Goal: Task Accomplishment & Management: Complete application form

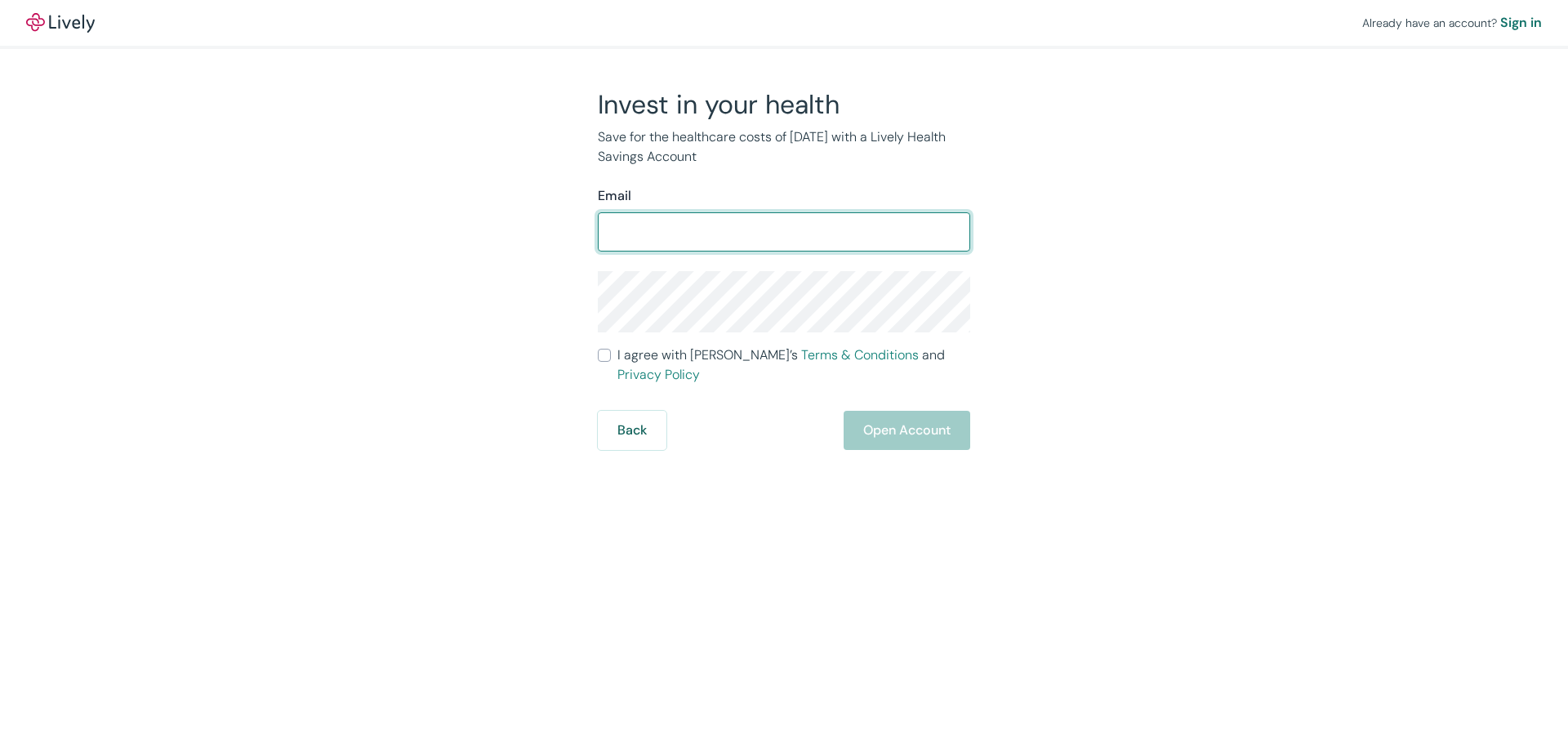
drag, startPoint x: 702, startPoint y: 236, endPoint x: 725, endPoint y: 239, distance: 23.2
click at [702, 236] on input "Email" at bounding box center [784, 232] width 372 height 32
type input "[PERSON_NAME][EMAIL_ADDRESS][DOMAIN_NAME]"
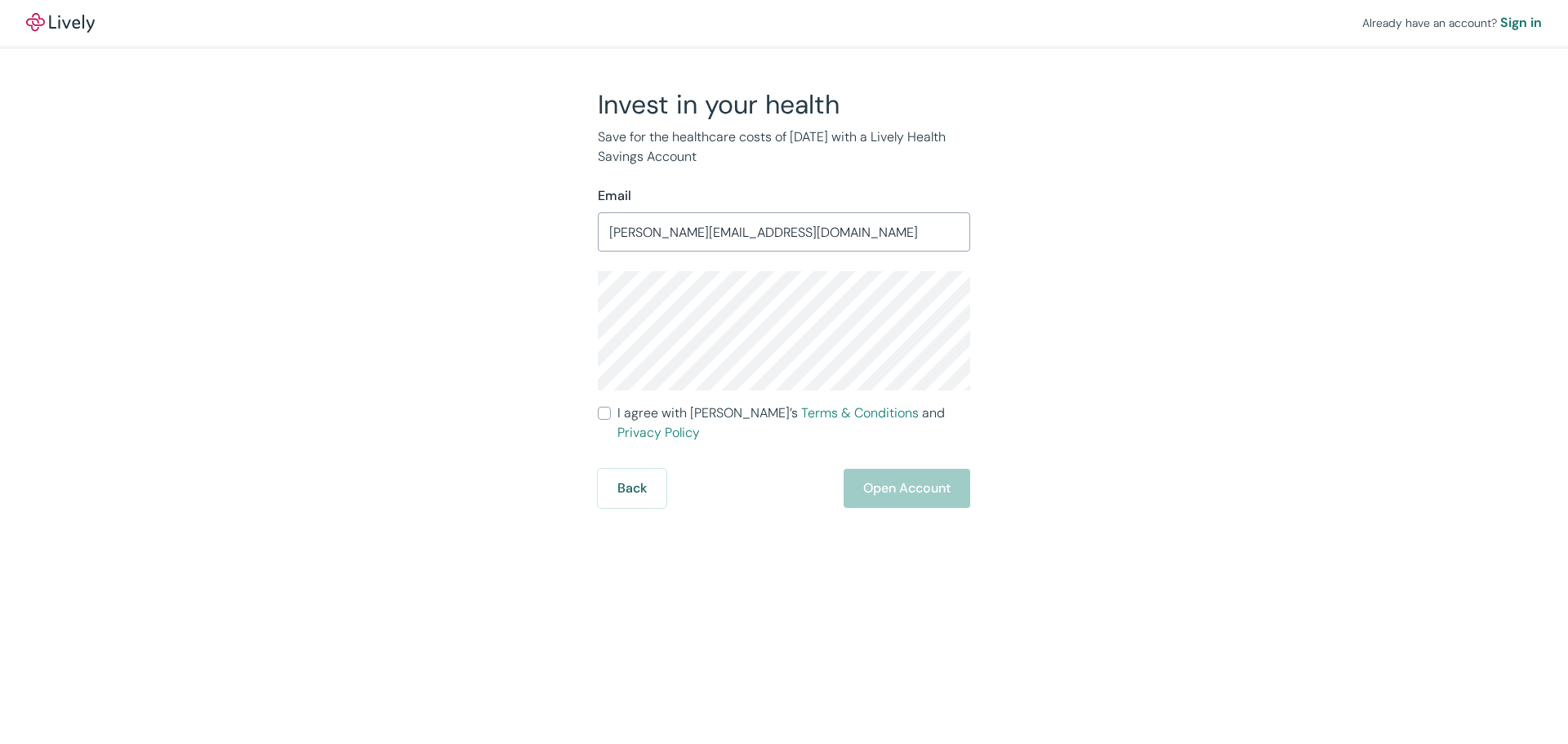
click at [607, 418] on input "I agree with Lively’s Terms & Conditions and Privacy Policy" at bounding box center [604, 413] width 13 height 13
checkbox input "true"
click at [890, 469] on button "Open Account" at bounding box center [906, 489] width 126 height 39
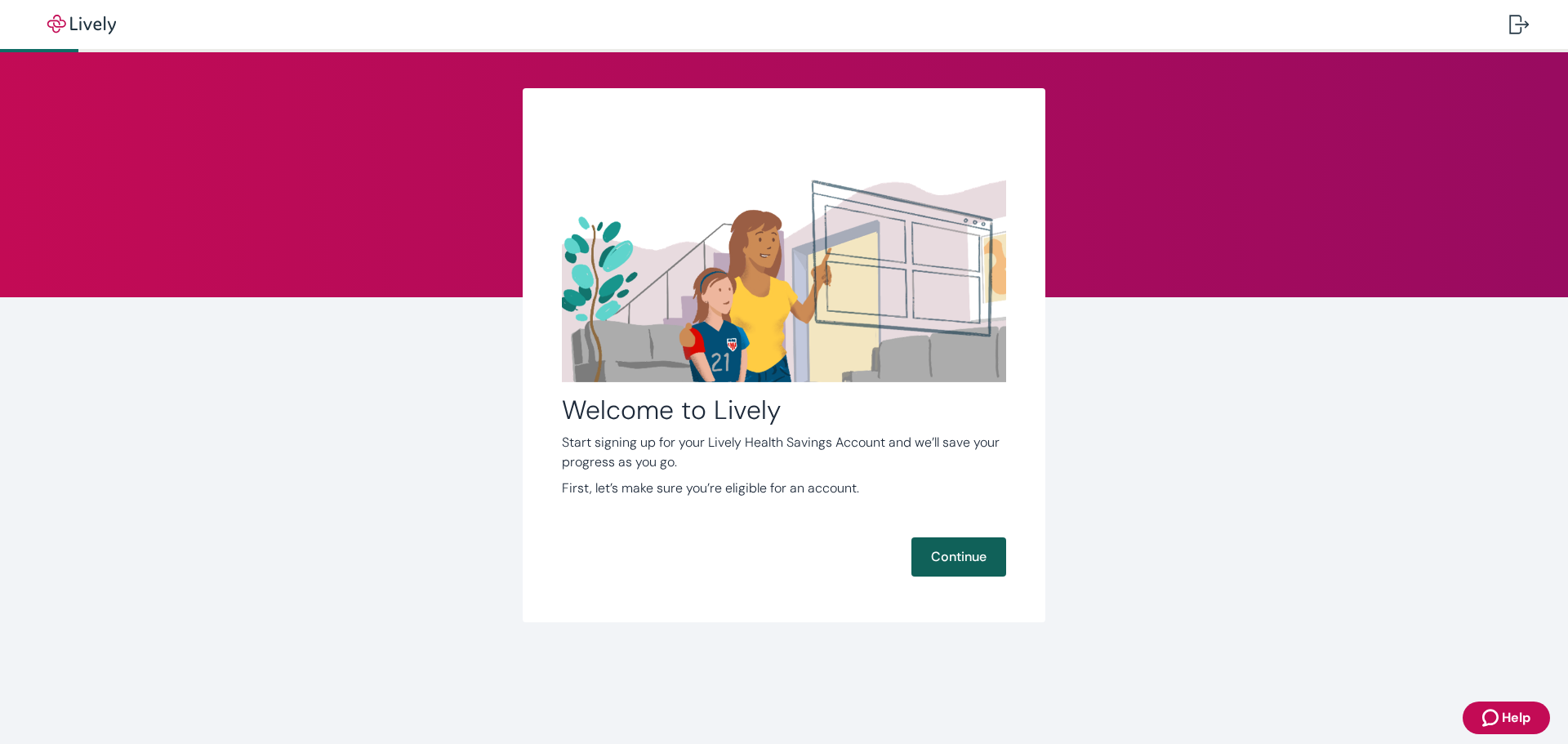
click at [940, 556] on button "Continue" at bounding box center [959, 558] width 95 height 39
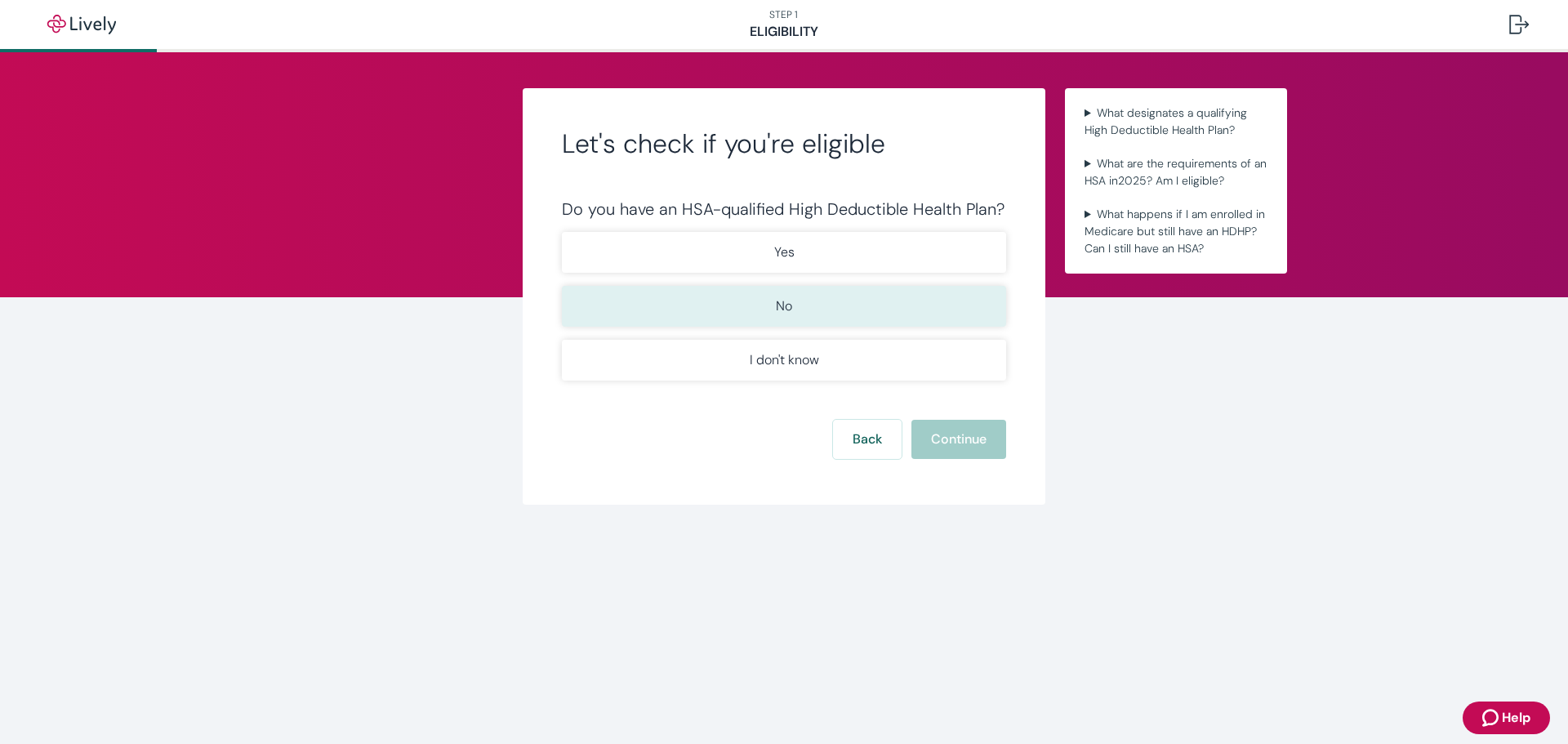
click at [831, 305] on button "No" at bounding box center [784, 307] width 445 height 41
click at [961, 435] on button "Continue" at bounding box center [959, 439] width 95 height 39
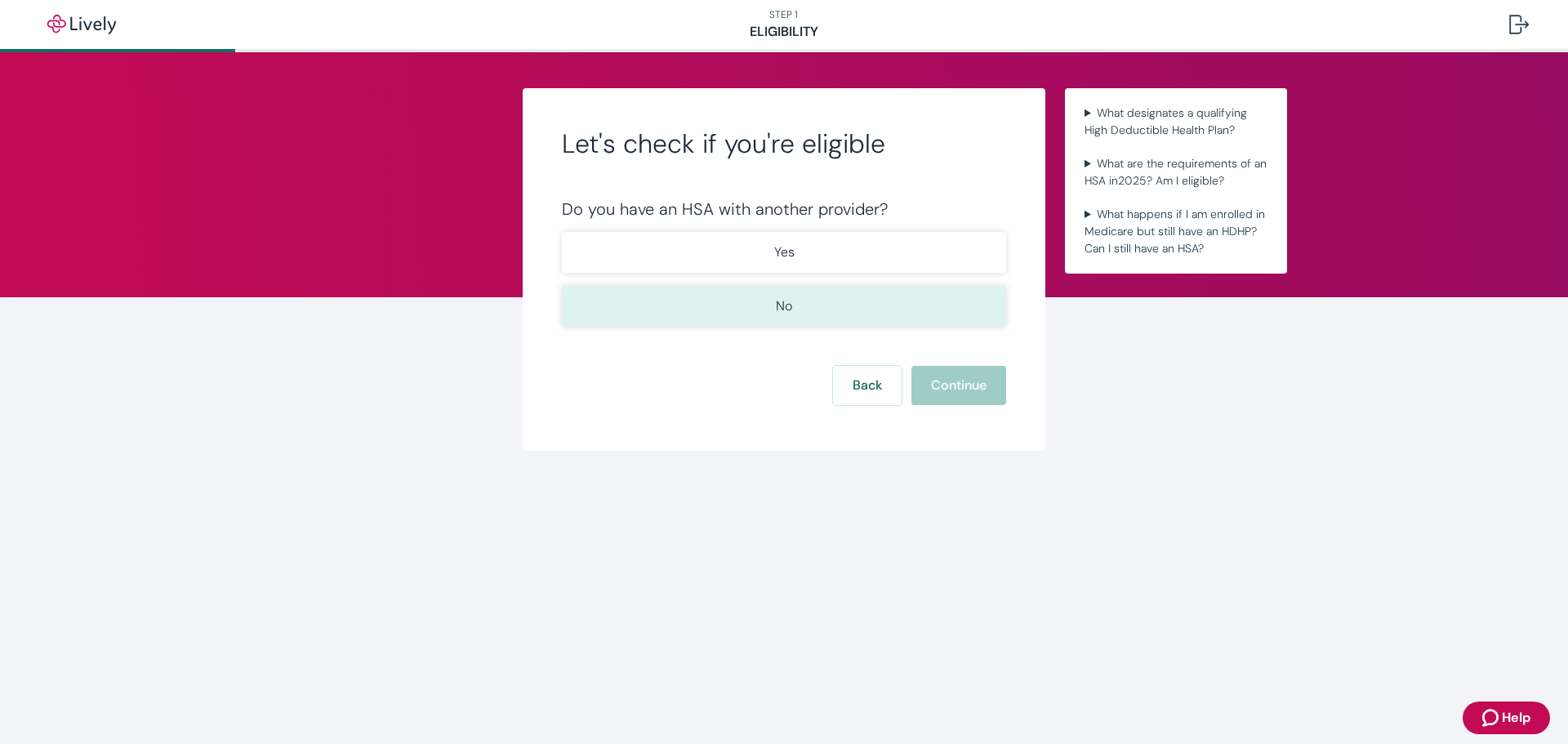
click at [886, 316] on button "No" at bounding box center [784, 307] width 445 height 41
click at [951, 376] on button "Continue" at bounding box center [959, 385] width 95 height 39
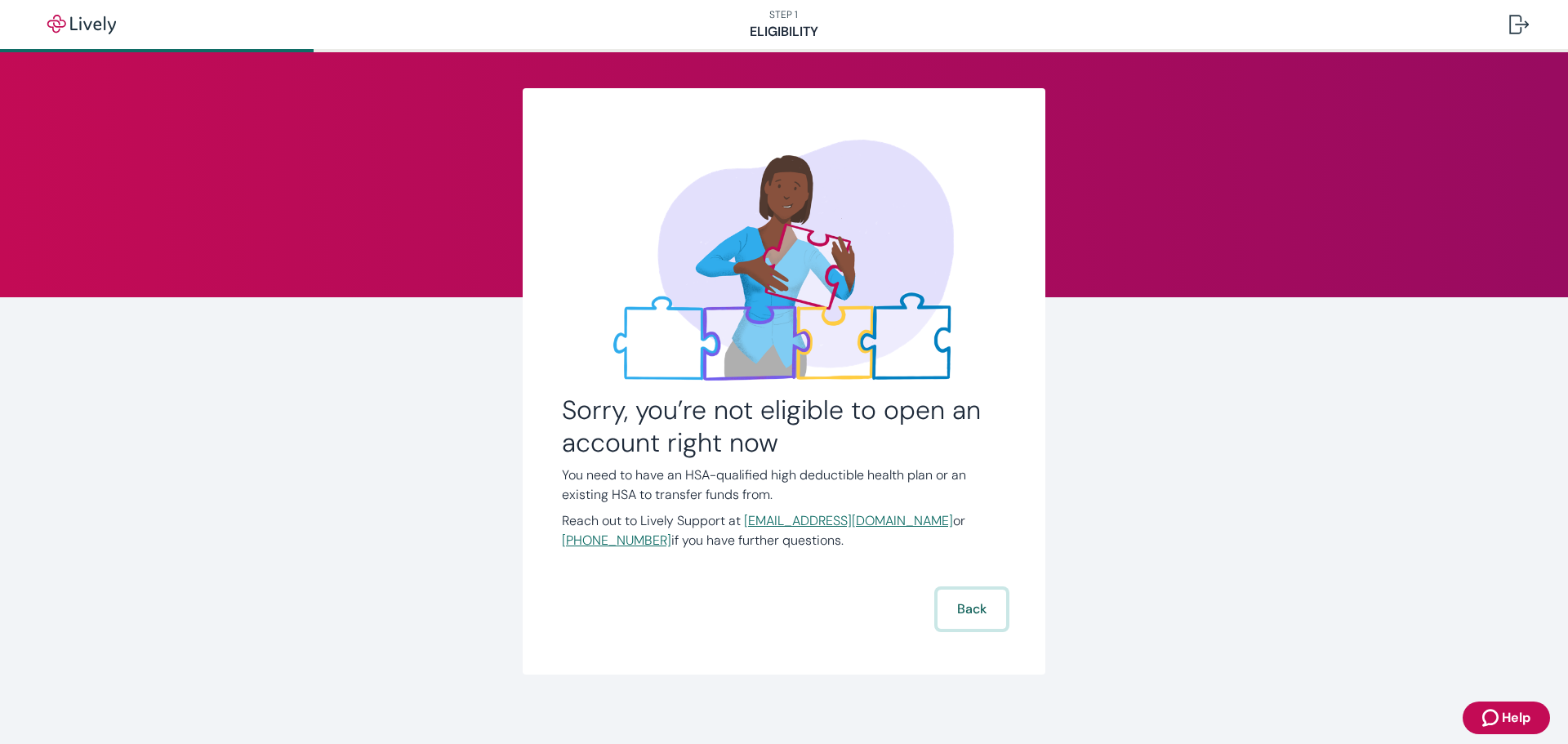
click at [959, 606] on button "Back" at bounding box center [972, 610] width 69 height 39
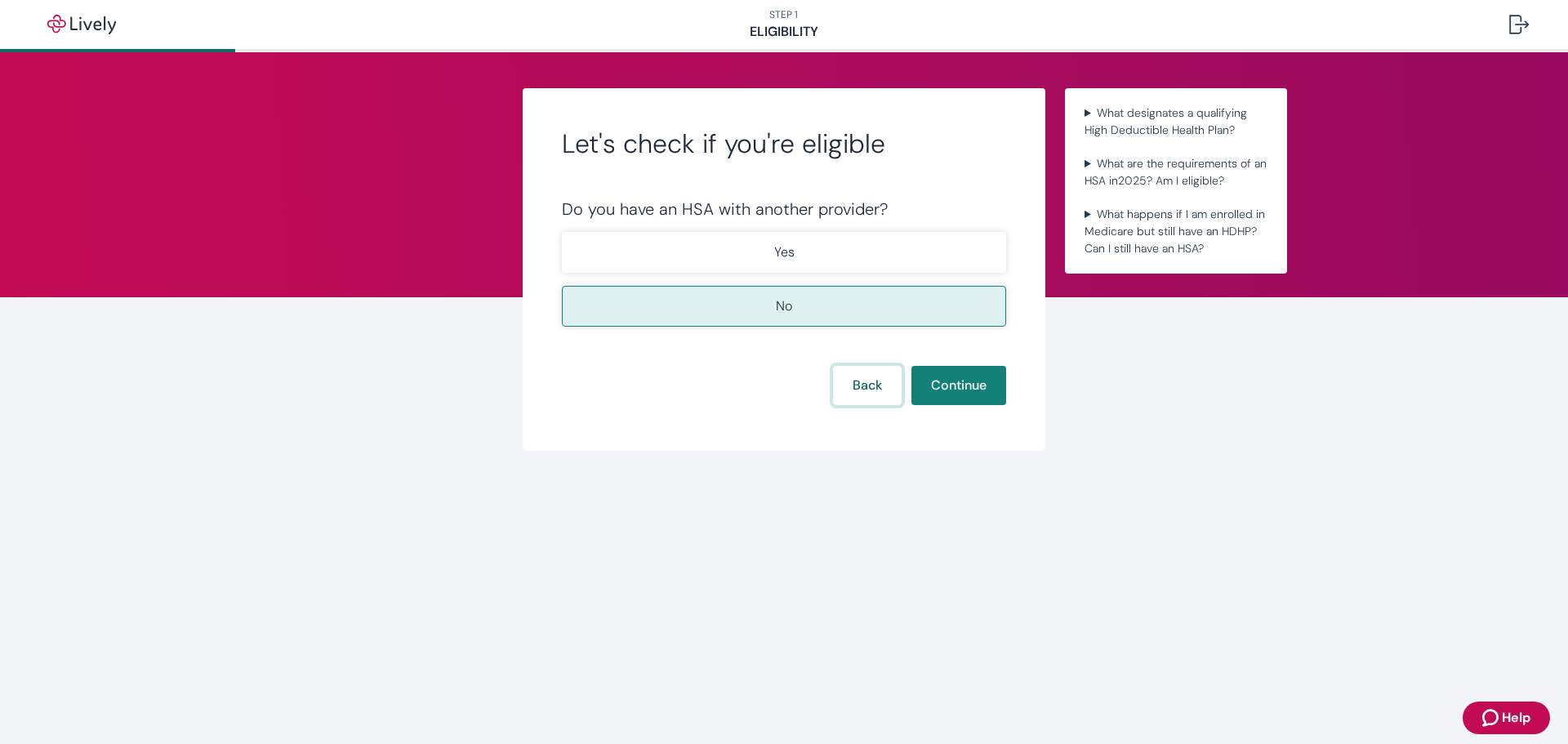
click at [845, 394] on button "Back" at bounding box center [867, 385] width 69 height 39
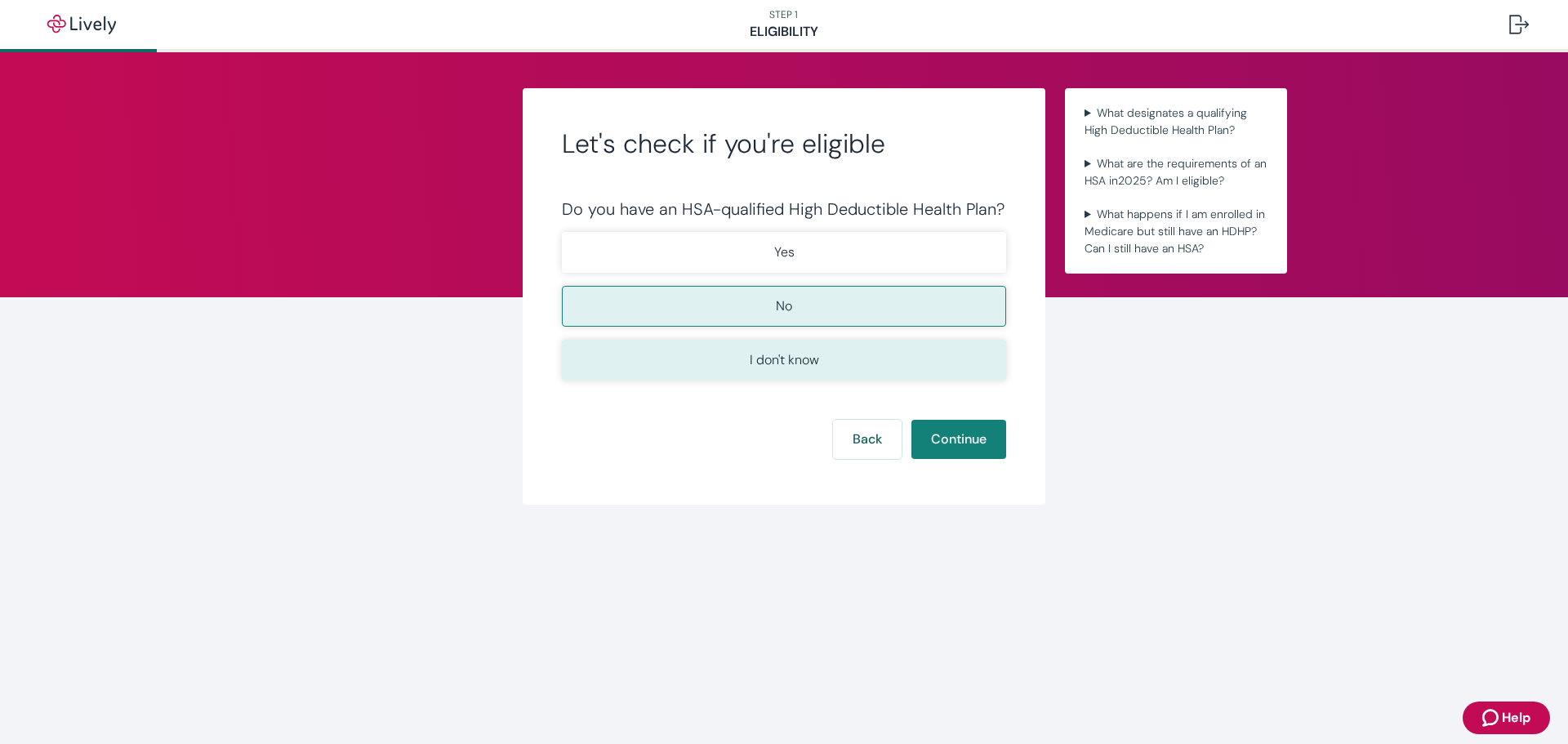
click at [841, 370] on button "I don't know" at bounding box center [784, 360] width 445 height 41
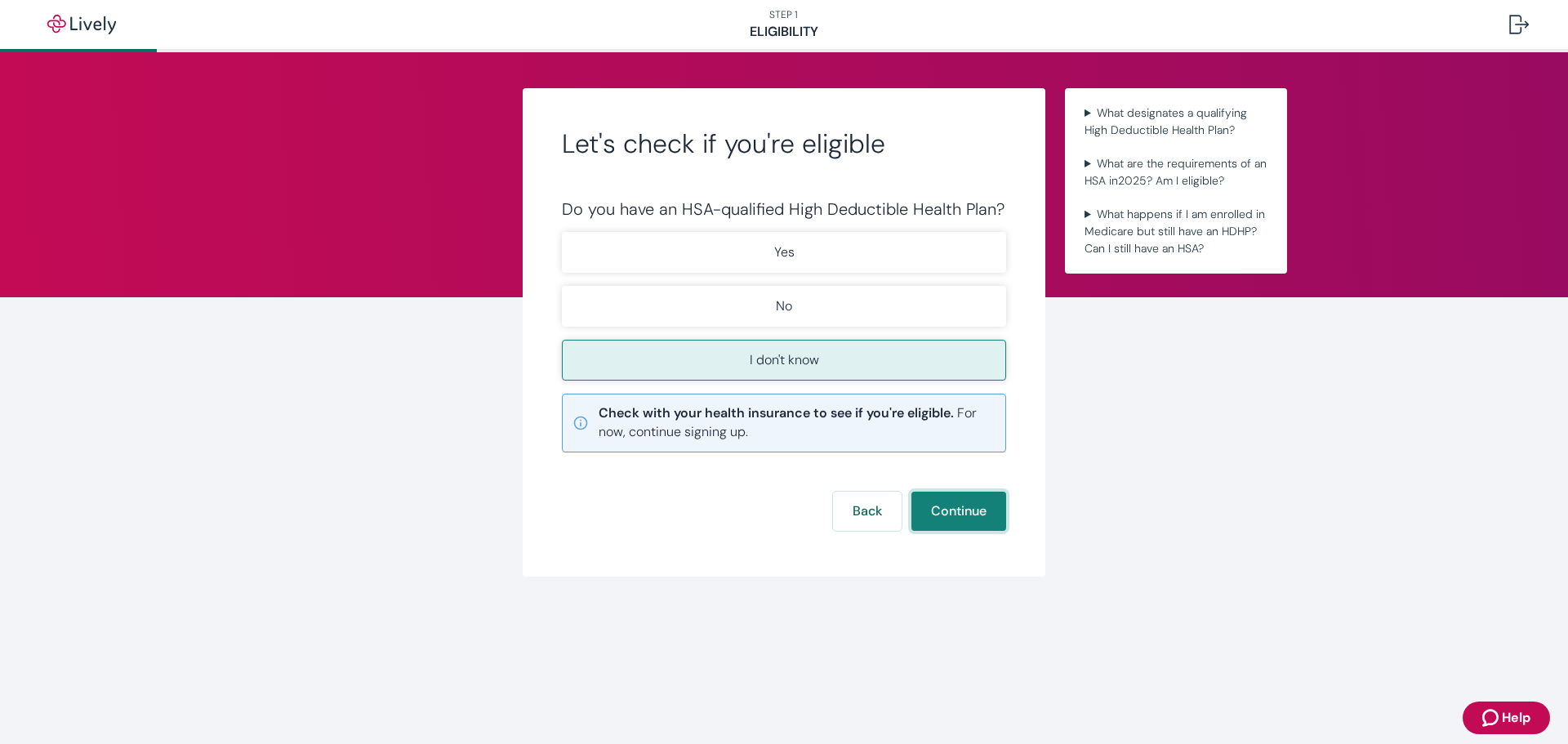
click at [941, 510] on button "Continue" at bounding box center [959, 511] width 95 height 39
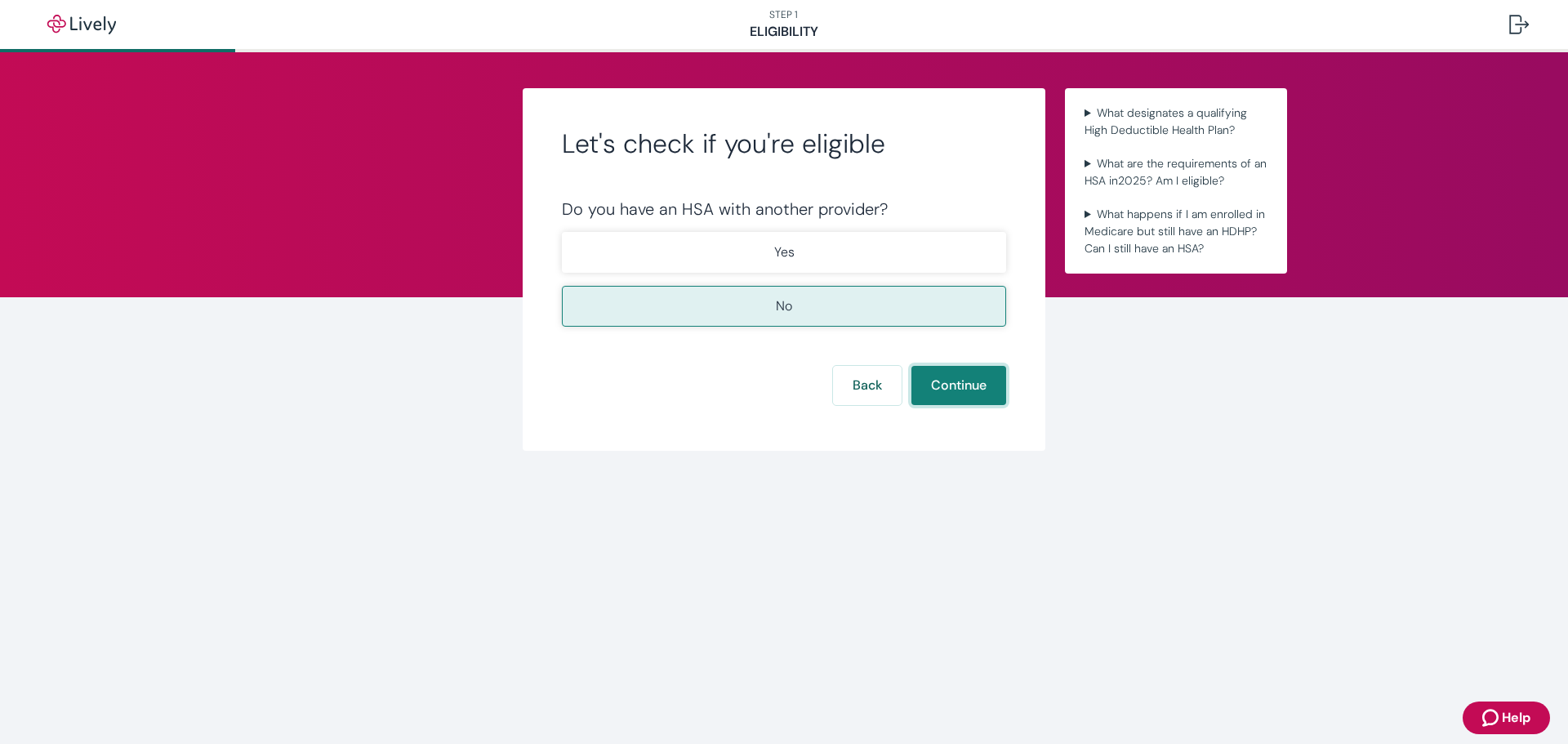
click at [949, 394] on button "Continue" at bounding box center [959, 385] width 95 height 39
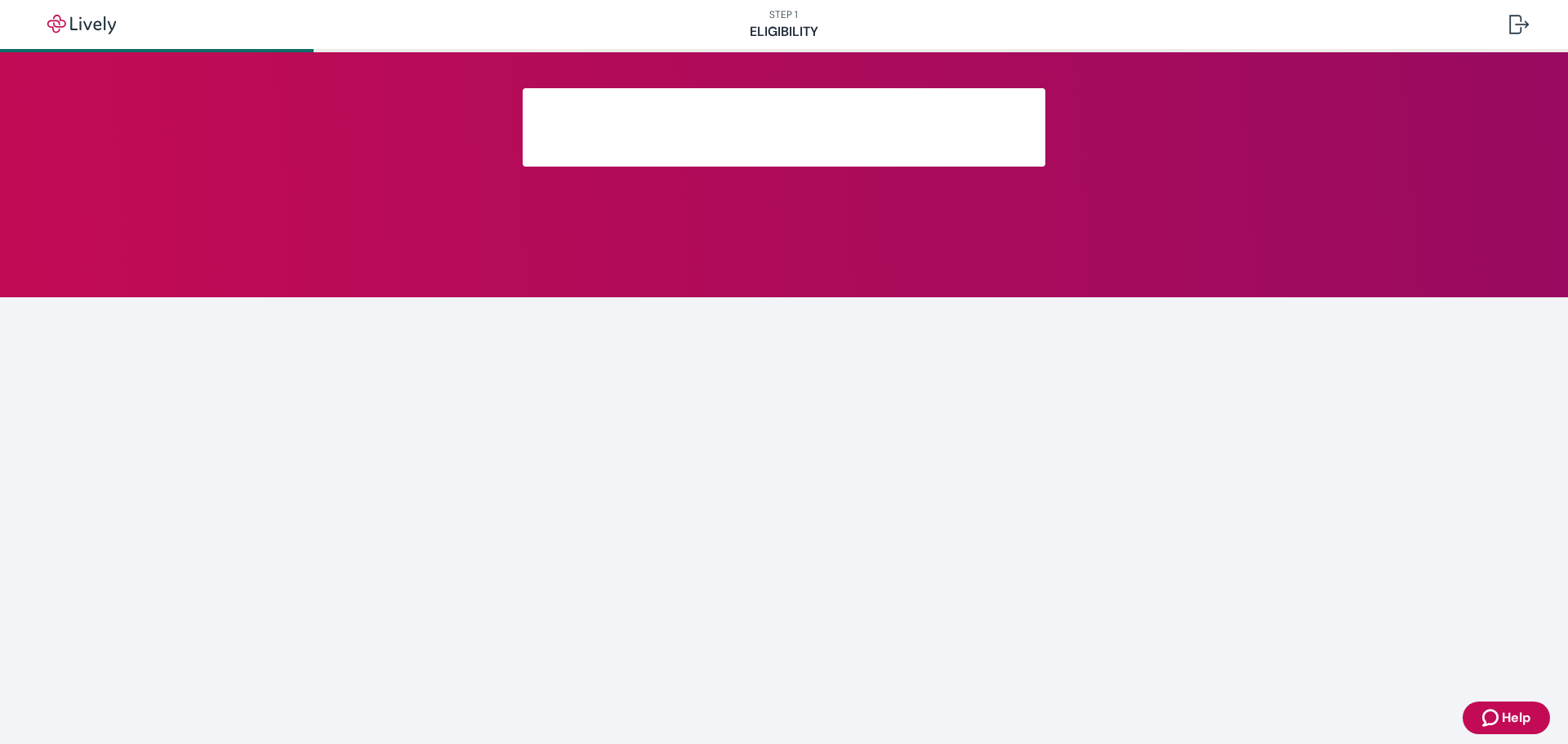
scroll to position [177, 0]
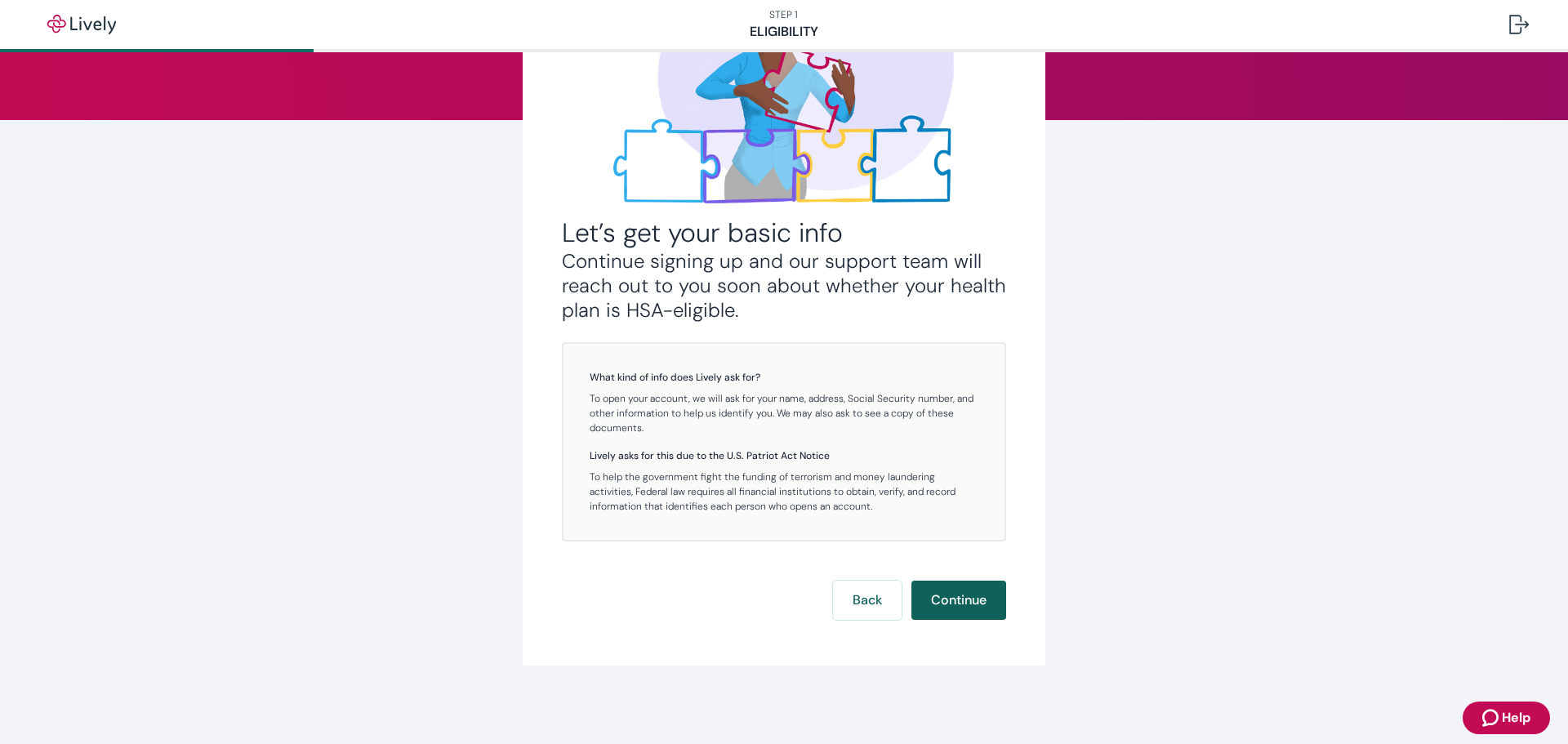
click at [959, 594] on button "Continue" at bounding box center [959, 601] width 95 height 39
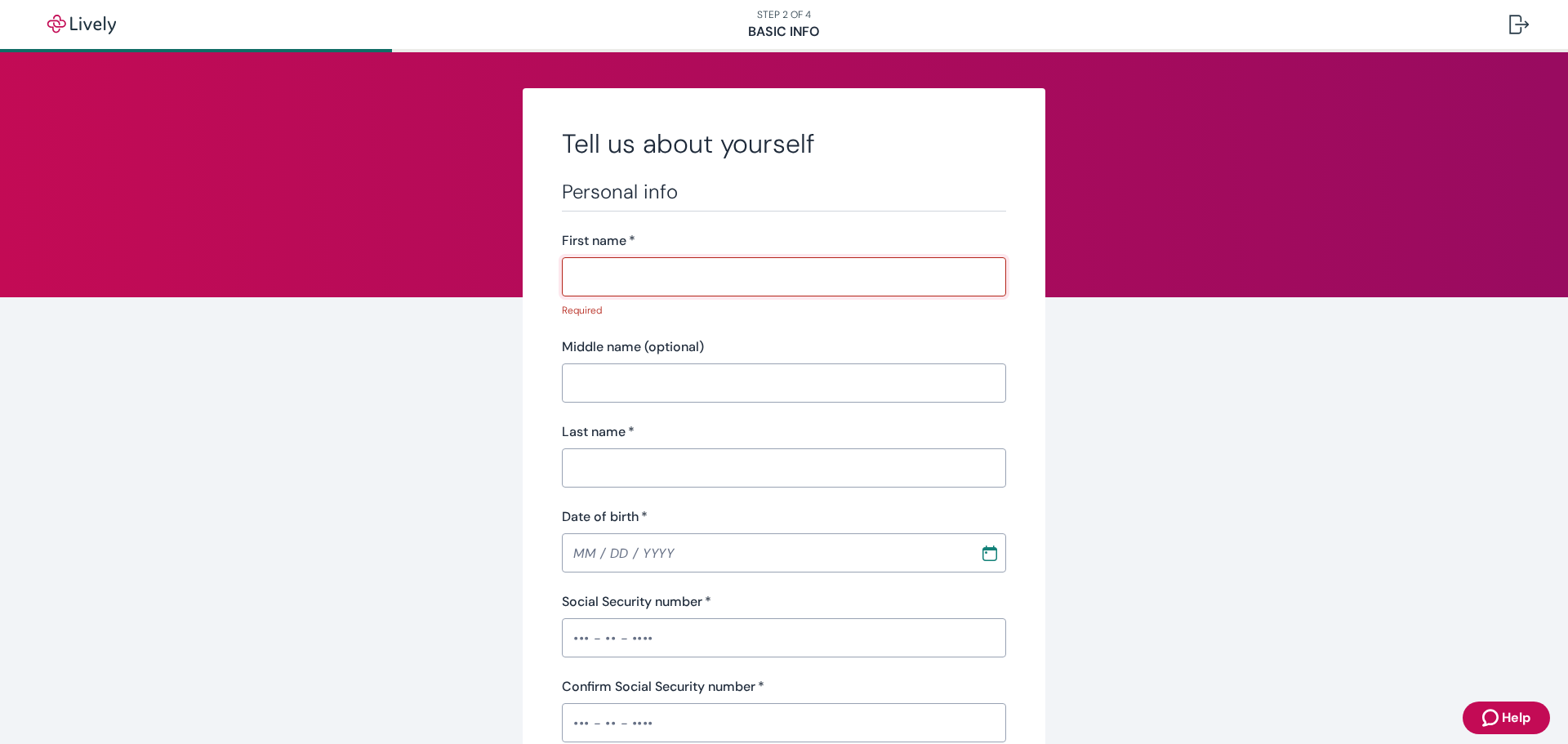
click at [739, 272] on input "First name   *" at bounding box center [784, 277] width 445 height 32
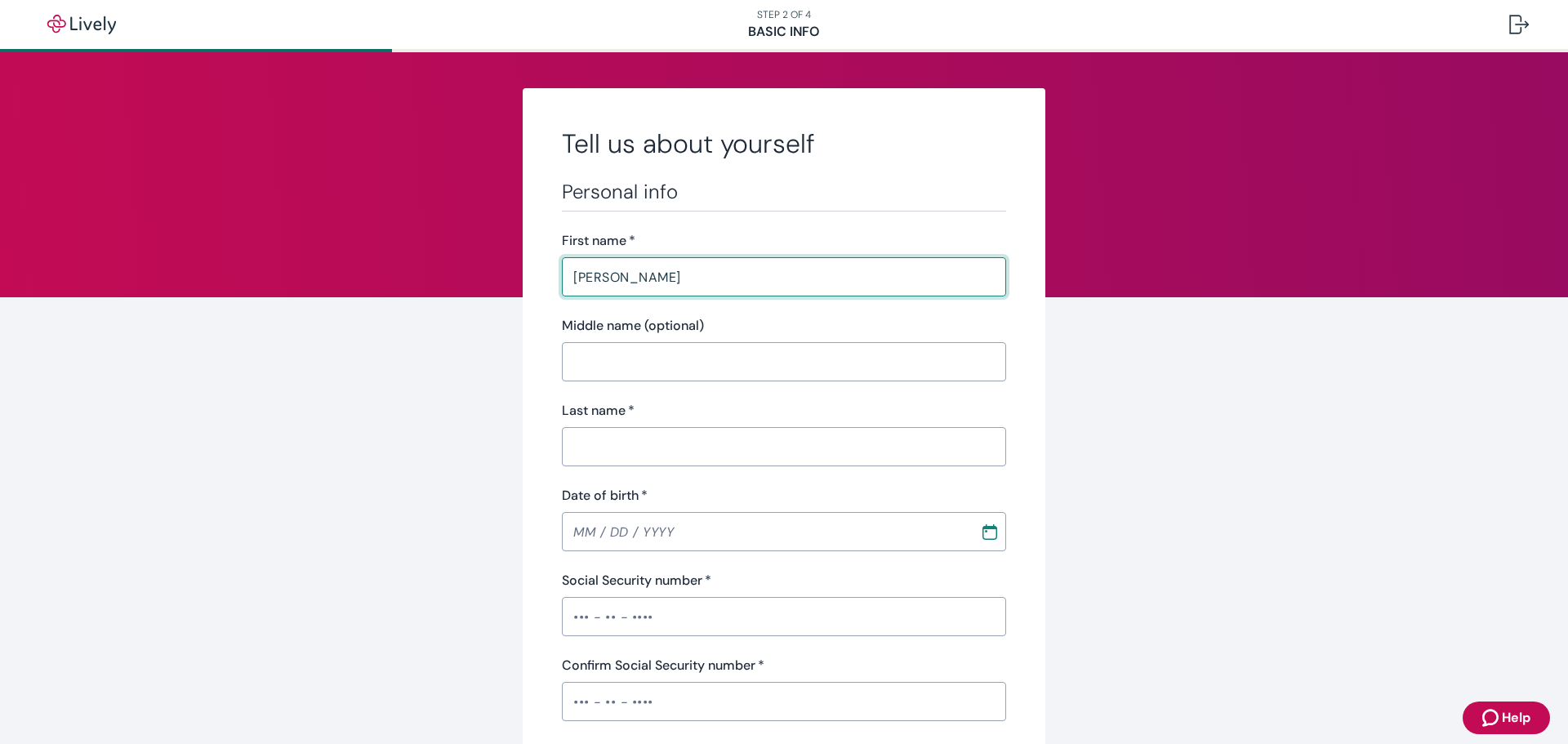
type input "[PERSON_NAME]"
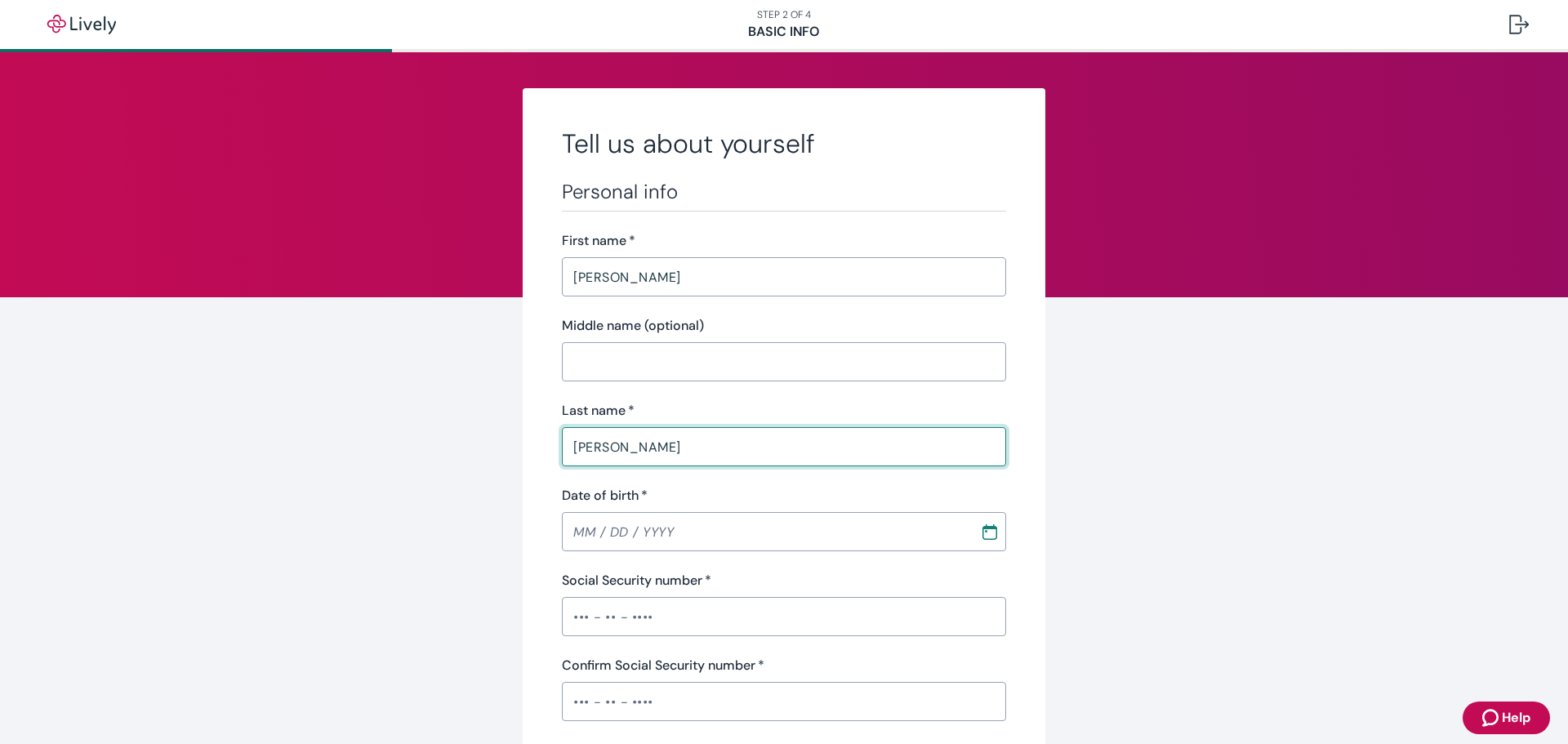
type input "Seifert"
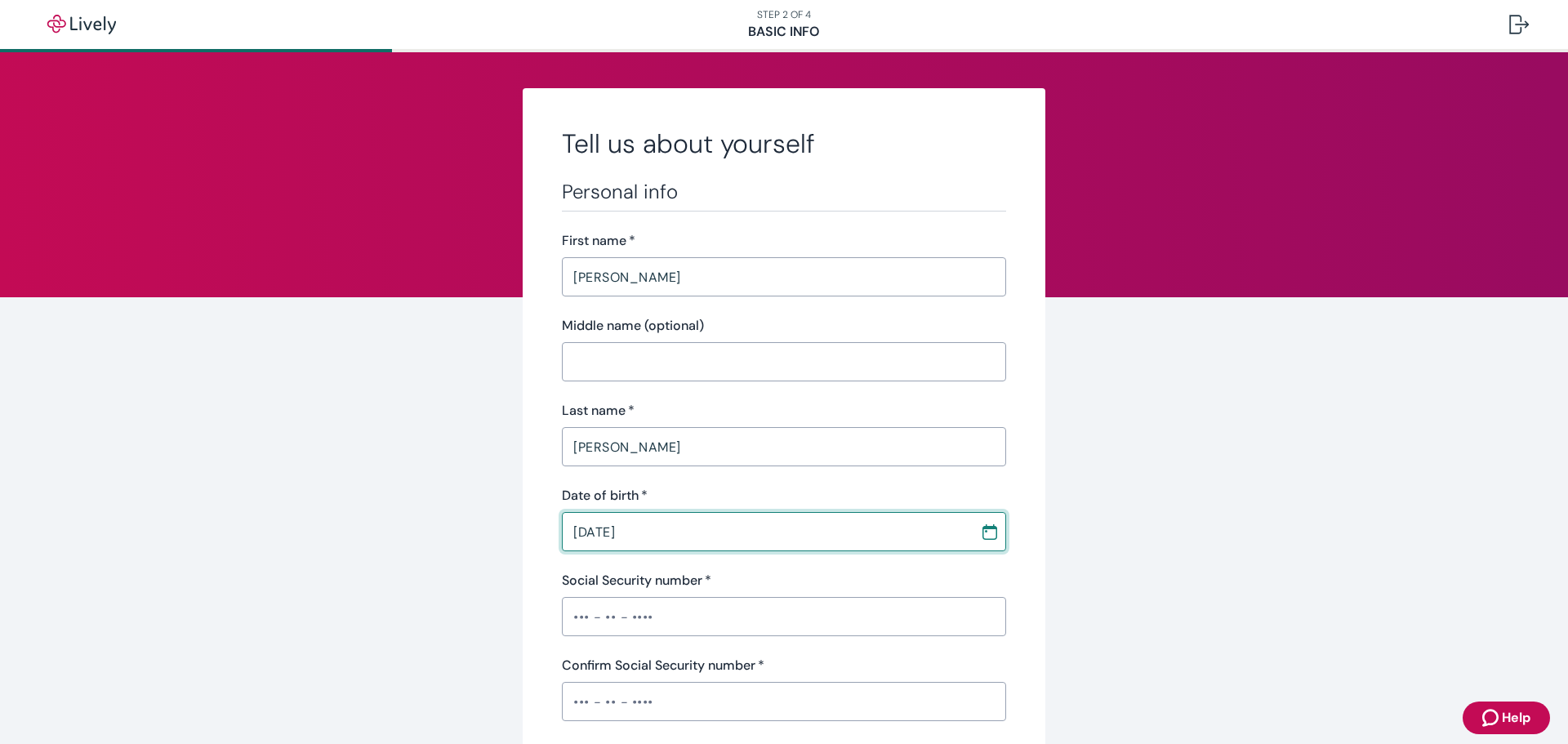
type input "01 / 17 / 1990"
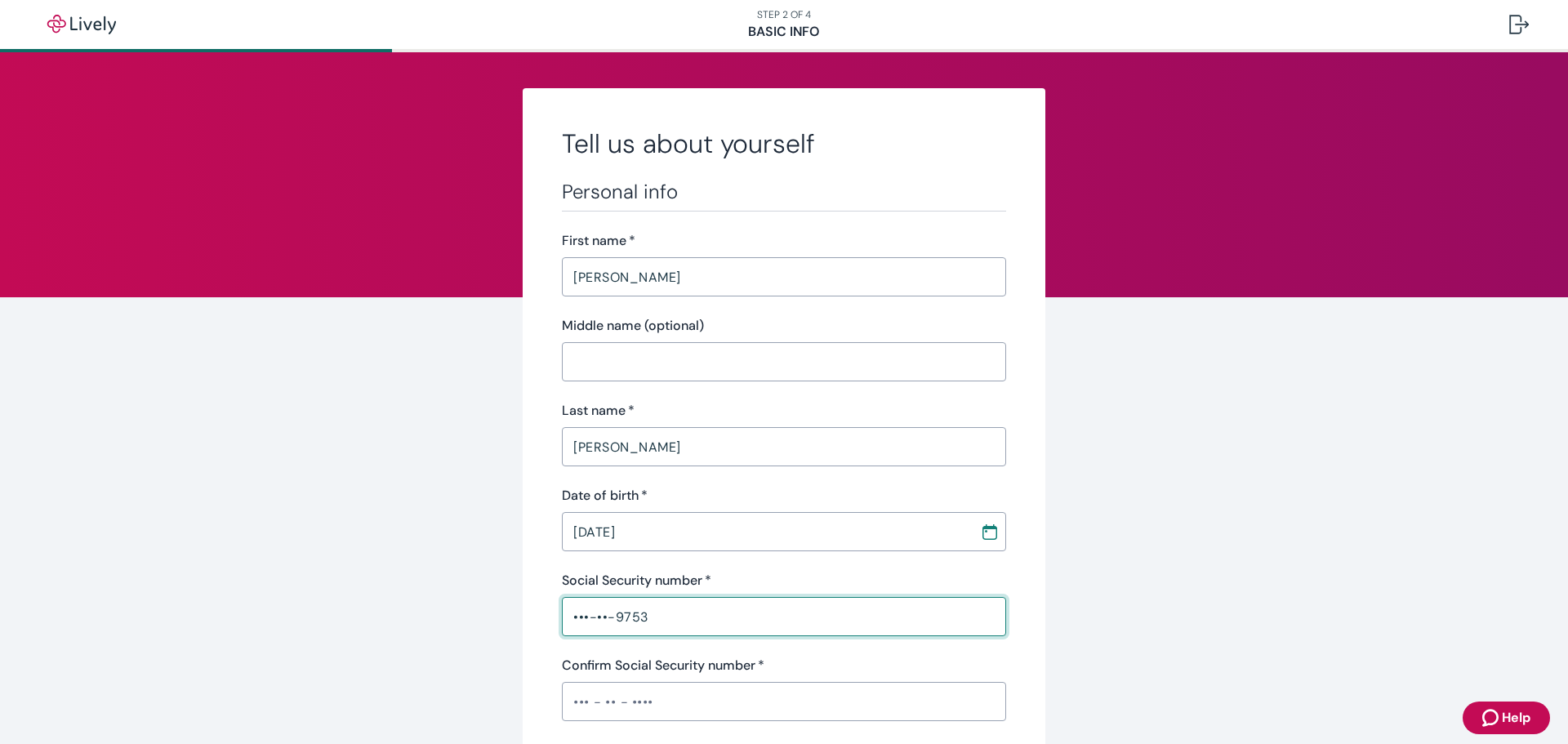
type input "•••-••-9753"
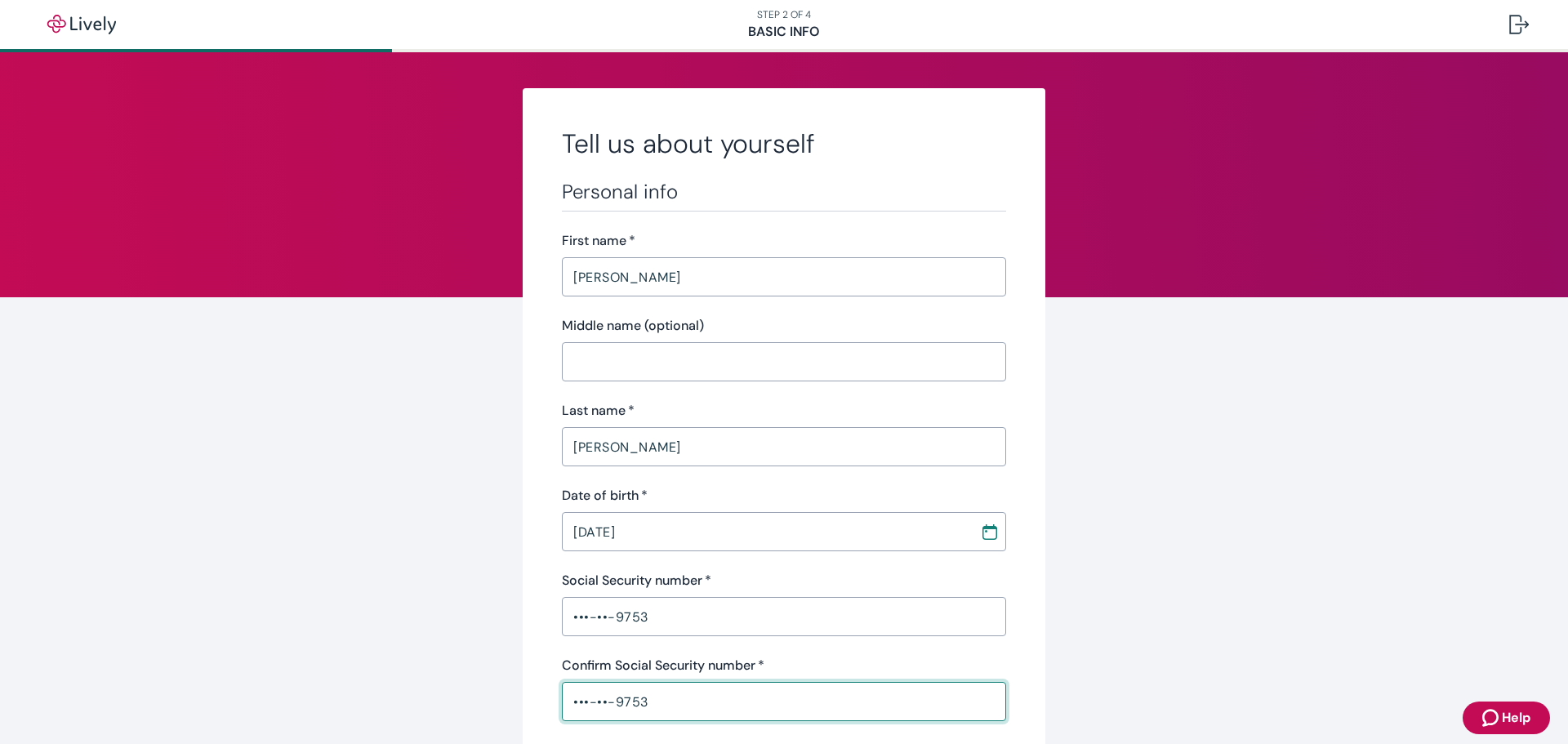
type input "•••-••-9753"
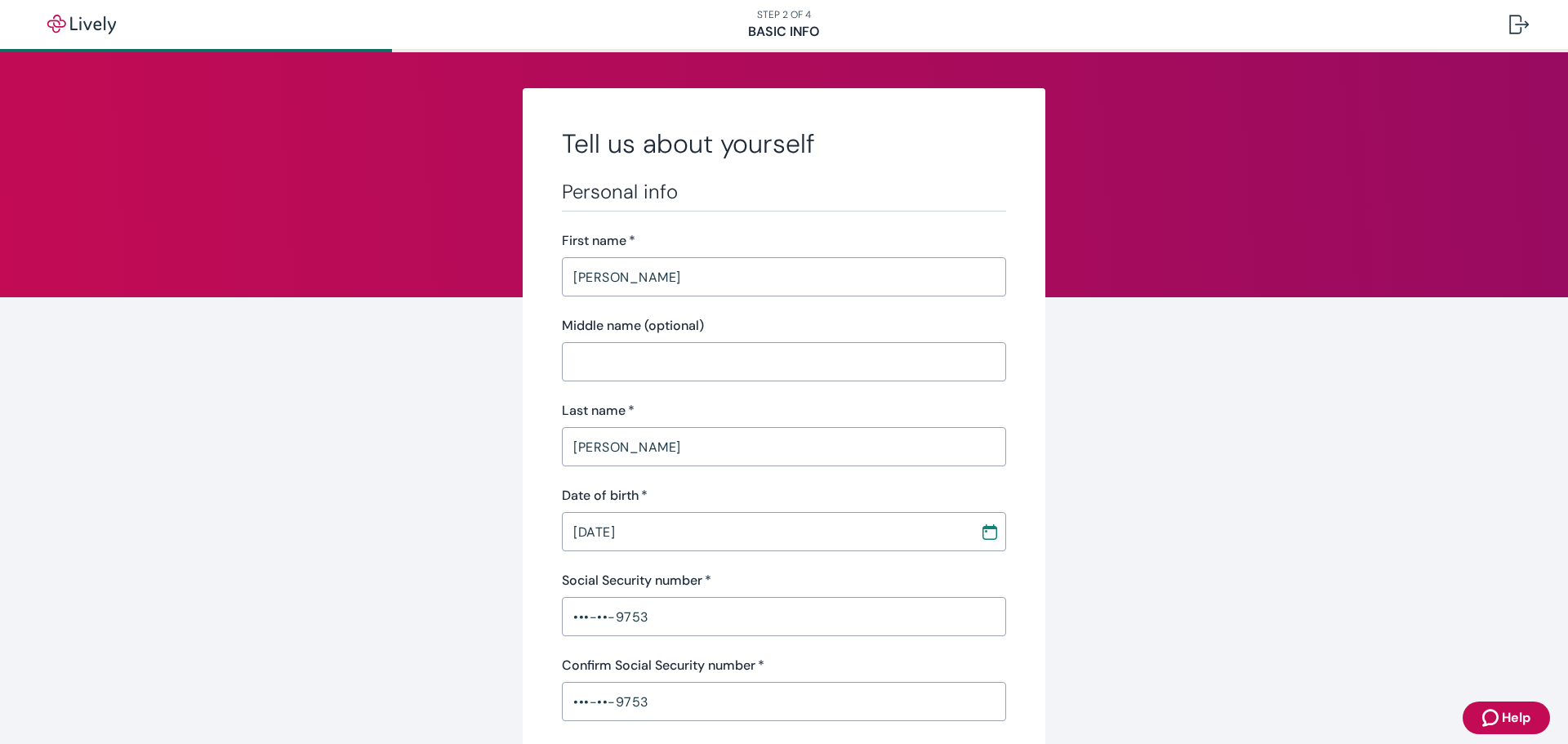
scroll to position [389, 0]
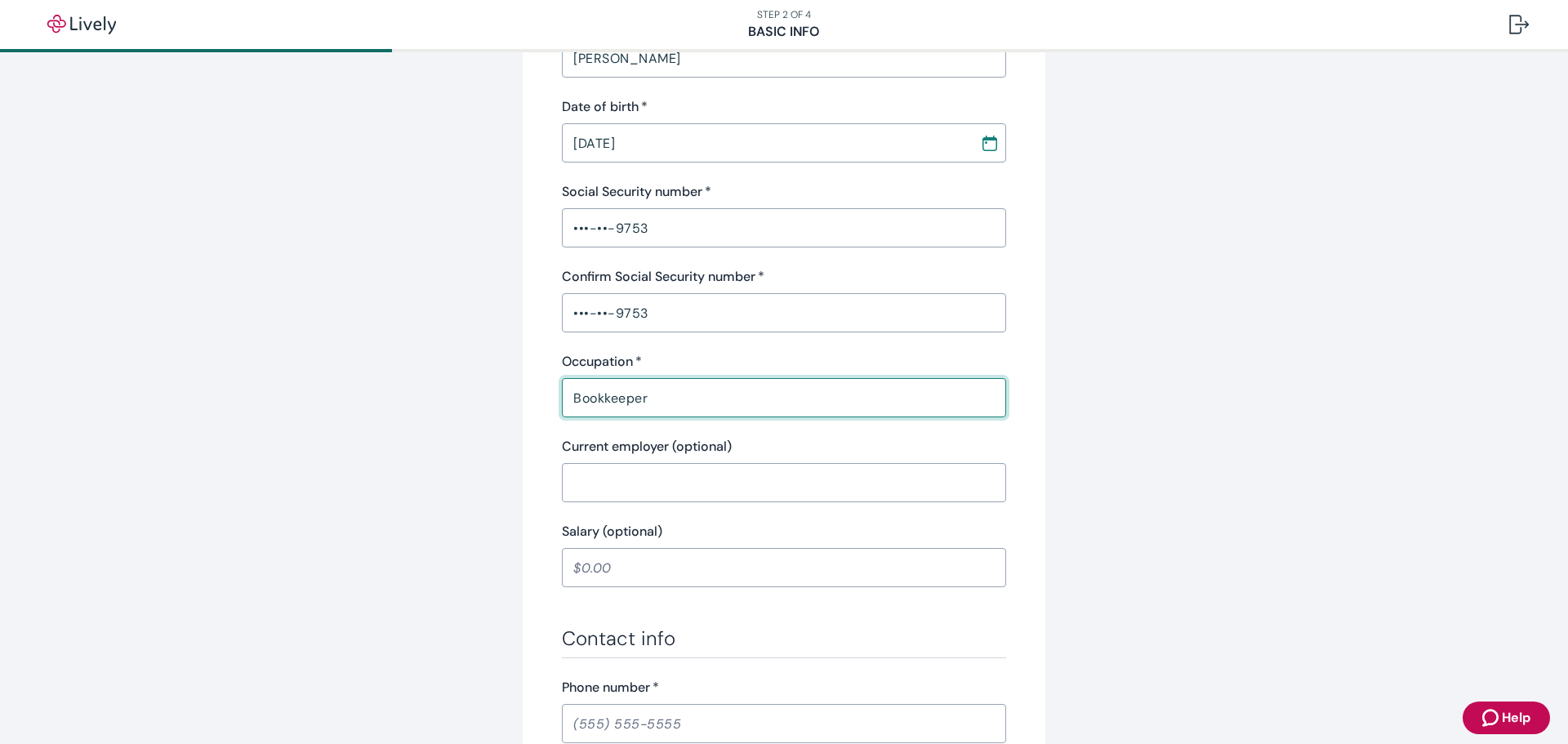
type input "Bookkeeper"
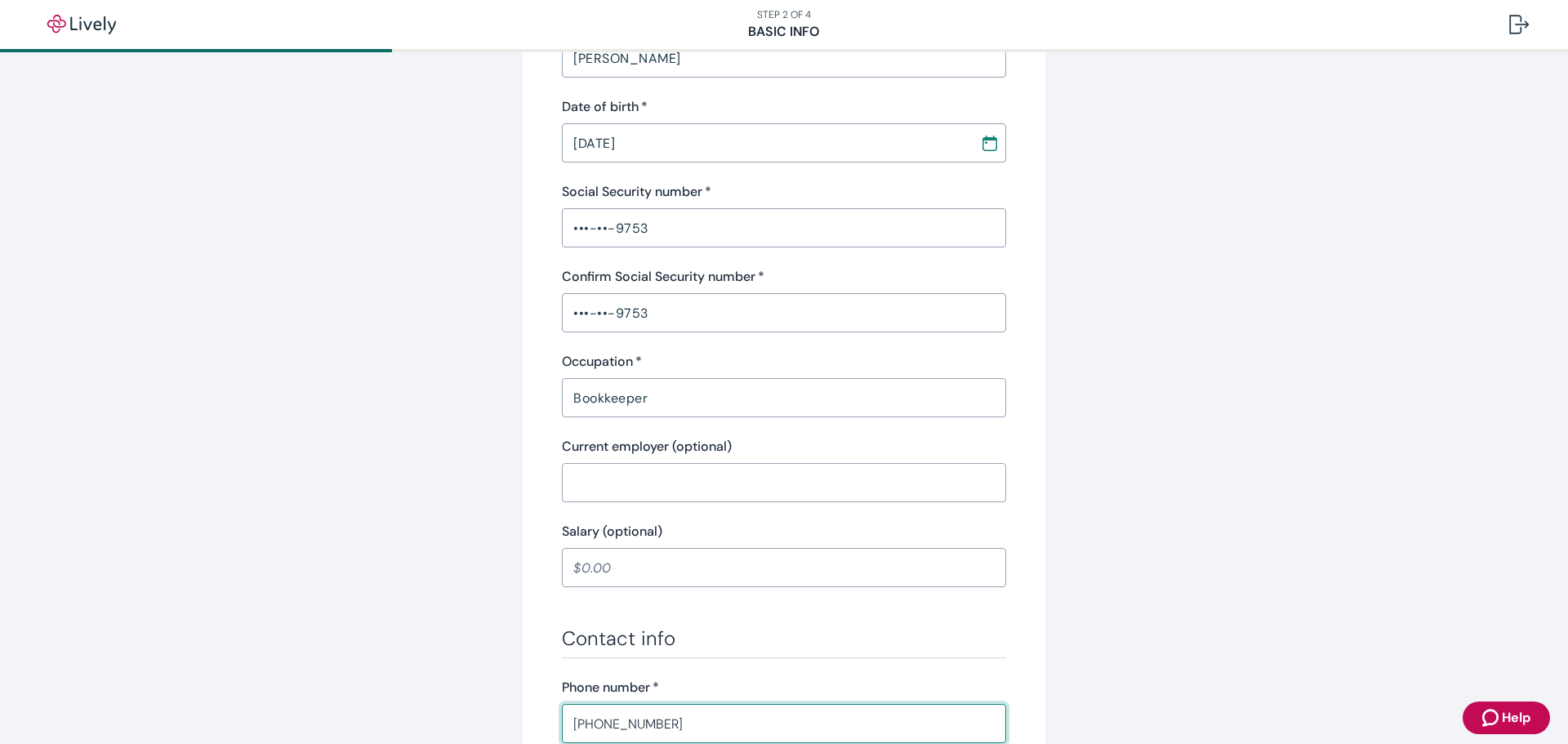
type input "(253) 261-8515"
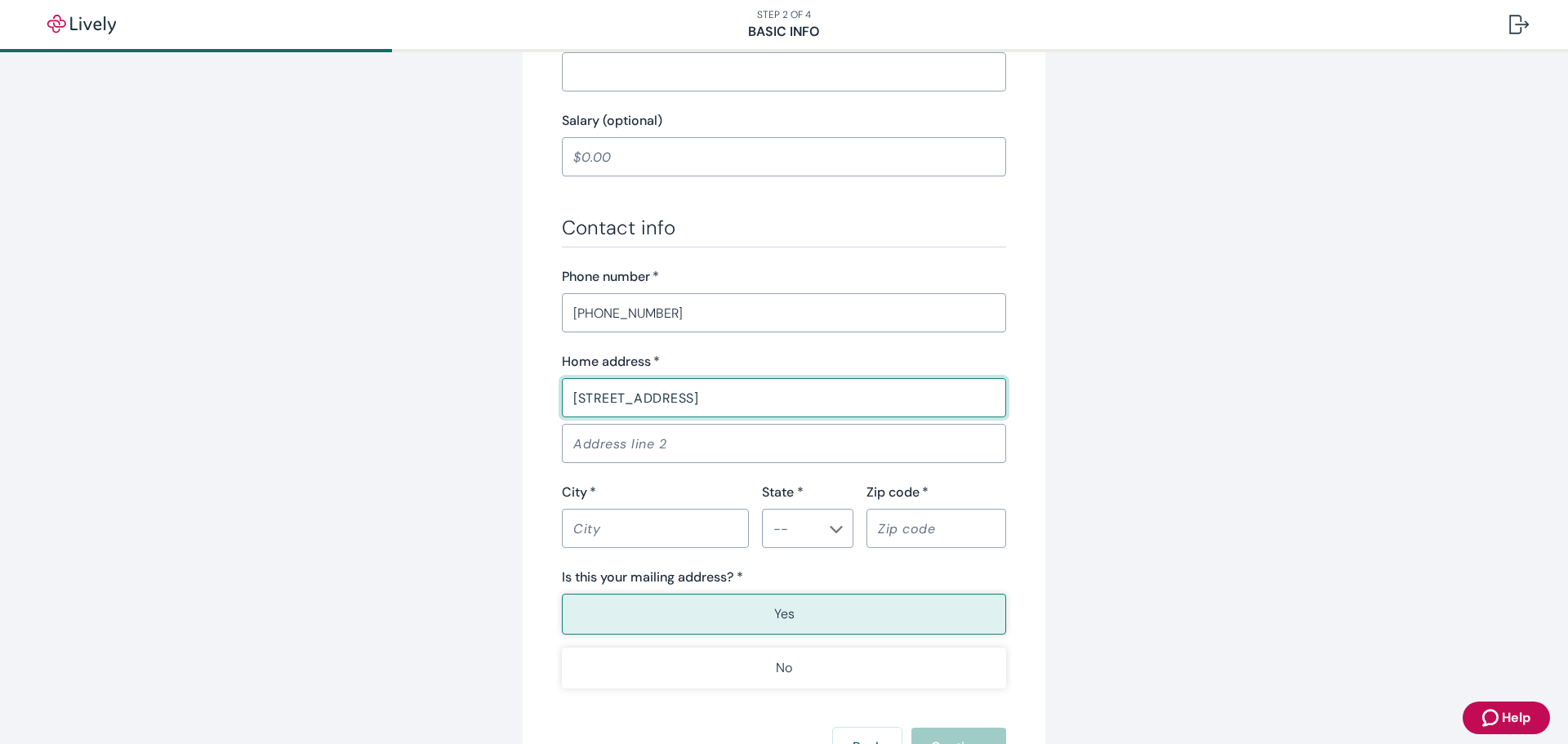
type input "27106 SE 416th St"
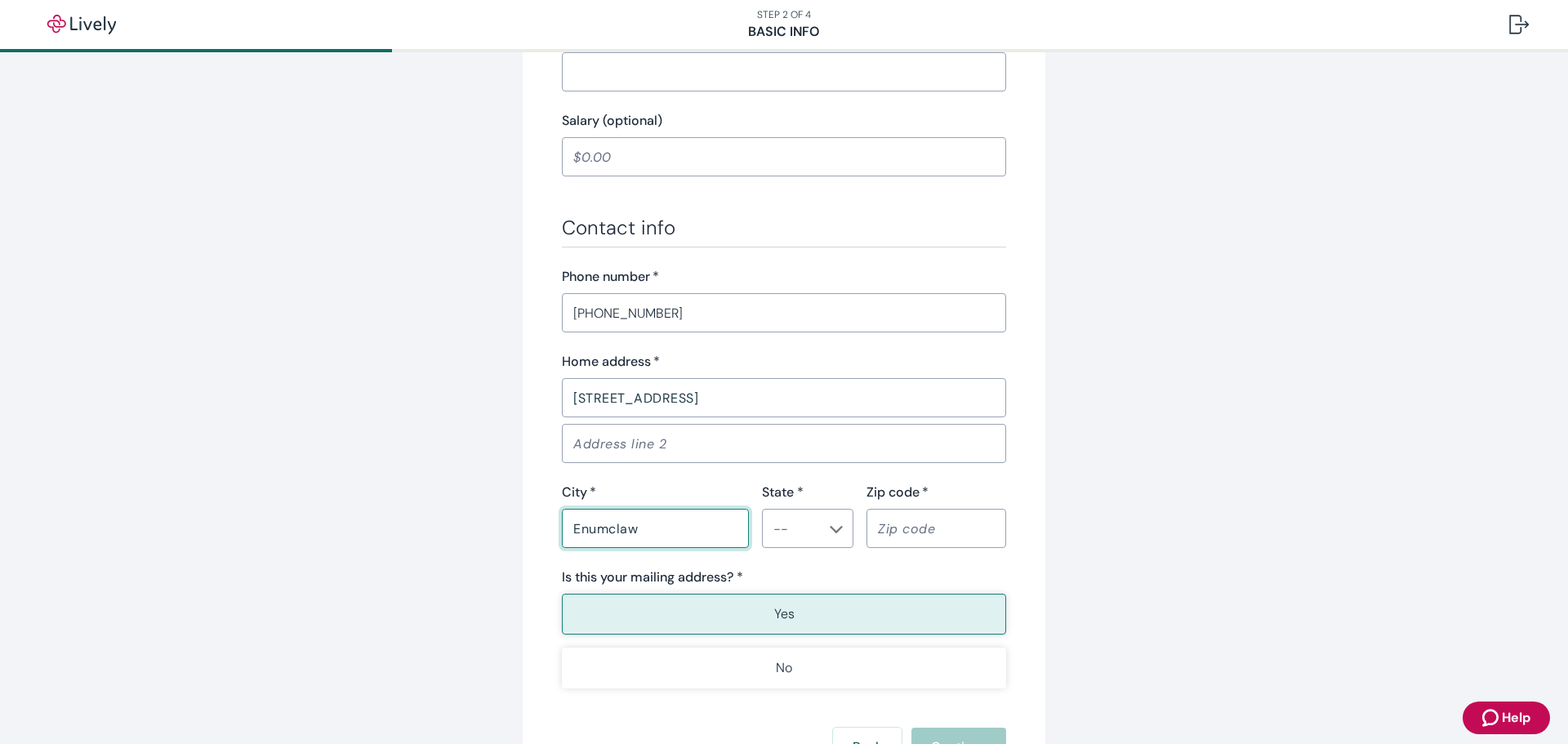
type input "Enumclaw"
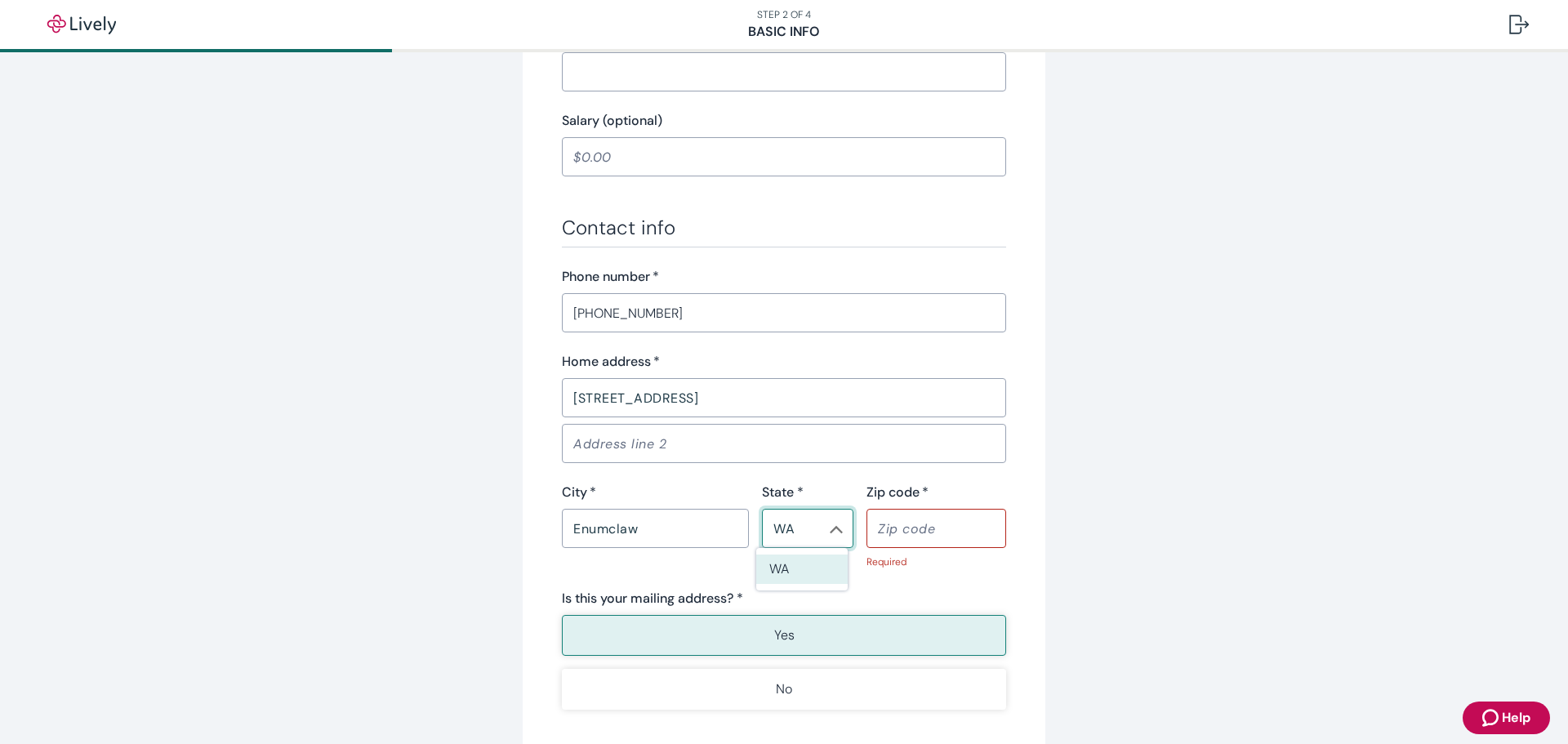
type input "WA"
type input "98022"
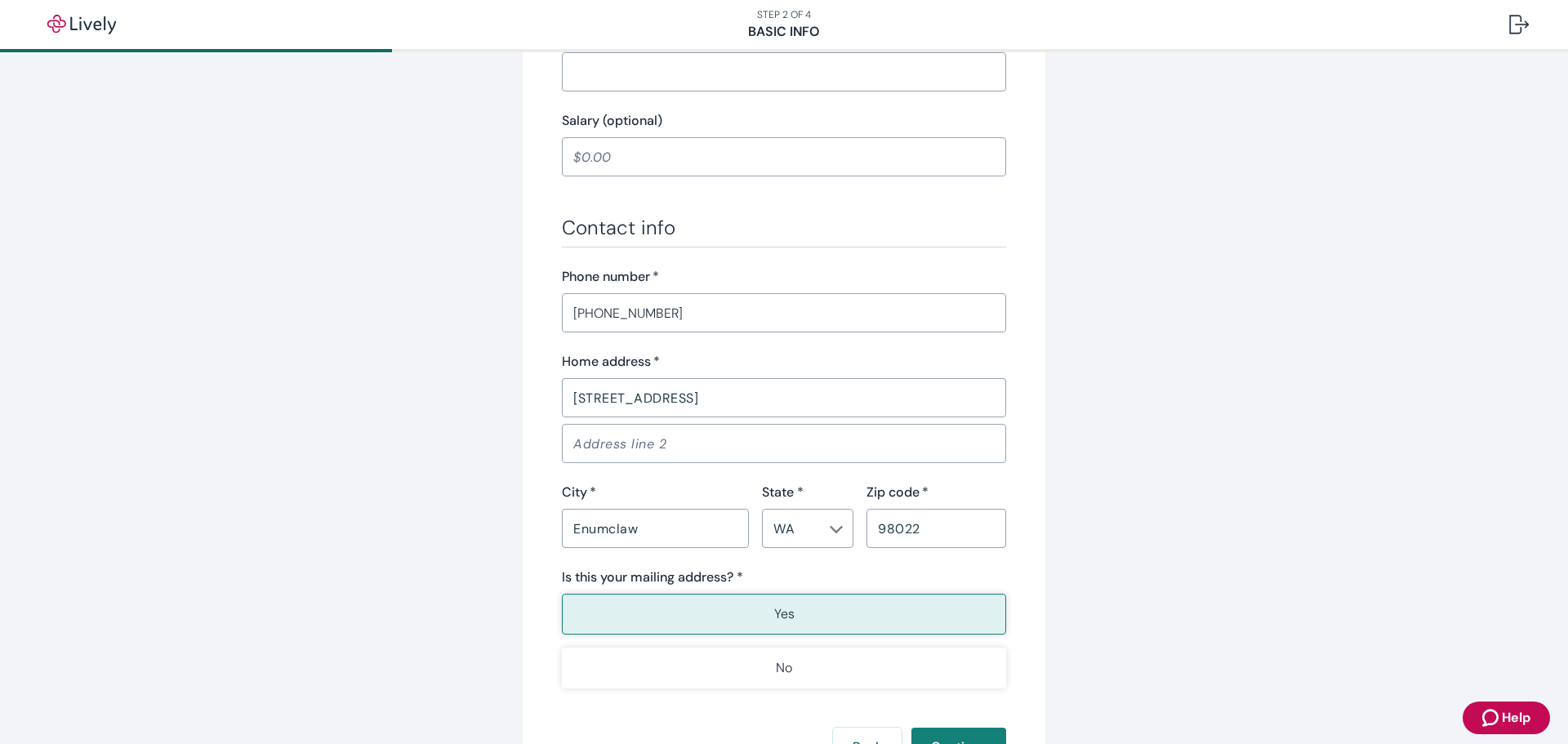
type button "true"
click at [874, 629] on button "Yes" at bounding box center [784, 614] width 445 height 41
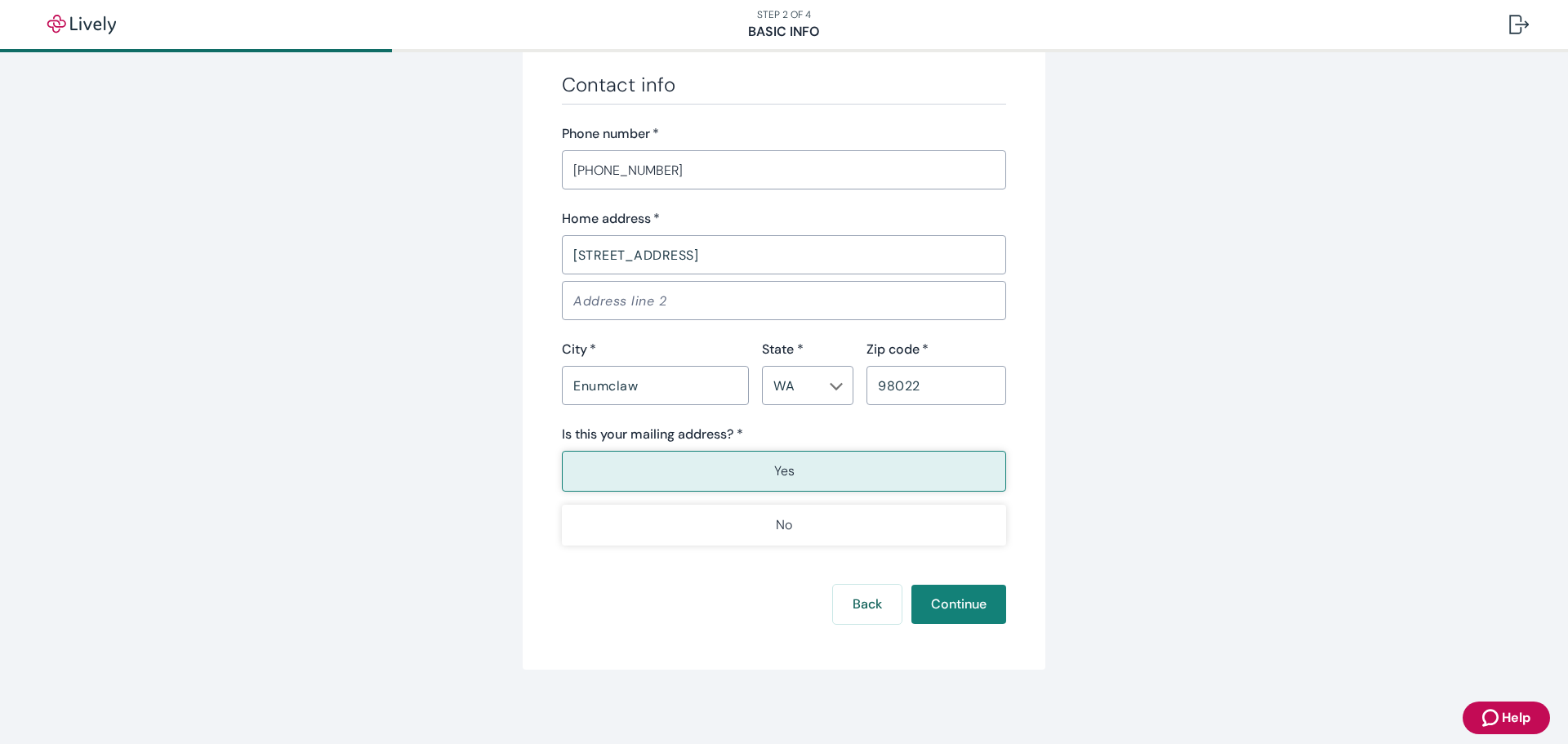
scroll to position [947, 0]
click at [939, 601] on button "Continue" at bounding box center [959, 601] width 95 height 39
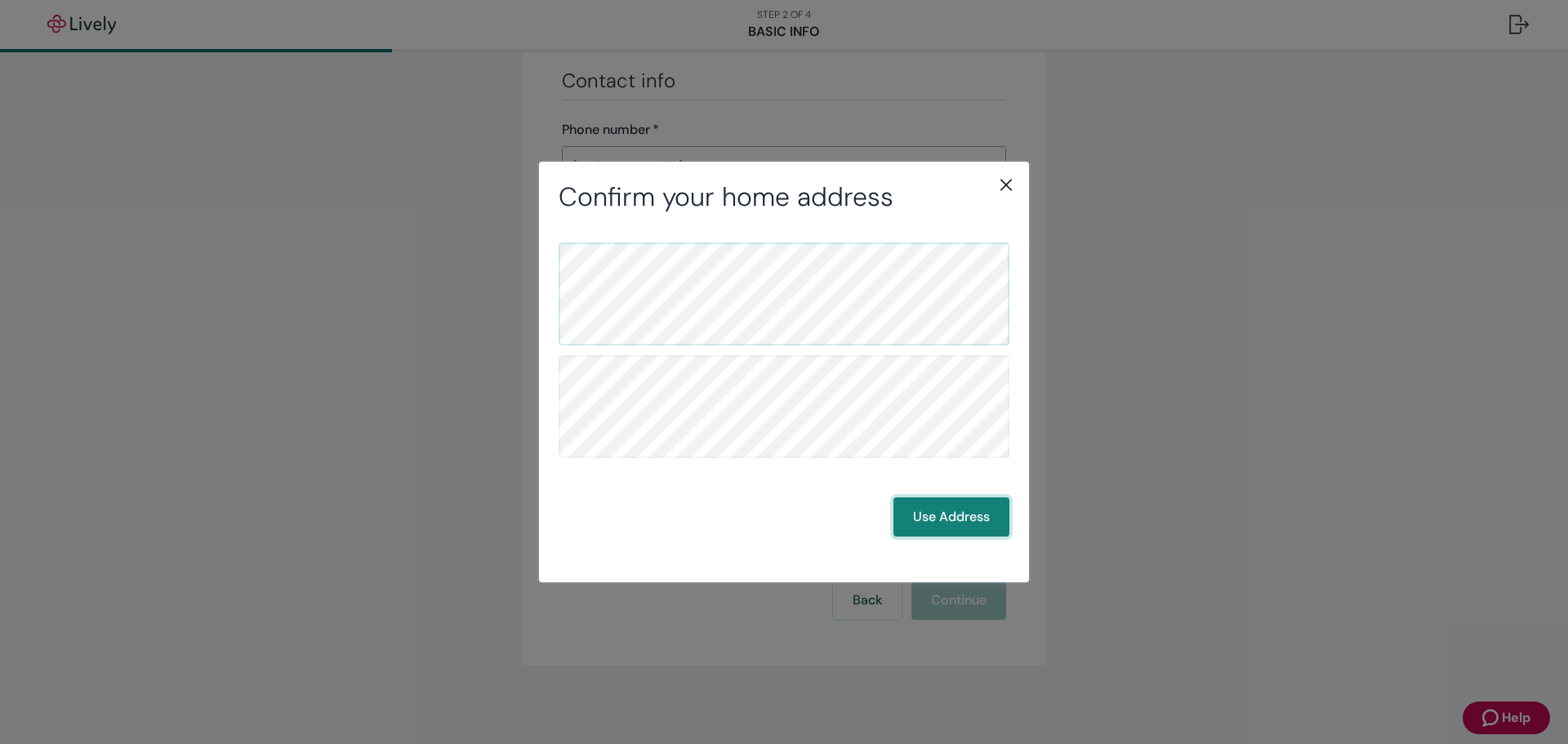
click at [939, 518] on button "Use Address" at bounding box center [951, 517] width 116 height 39
click at [958, 523] on button "Use Address" at bounding box center [951, 517] width 116 height 39
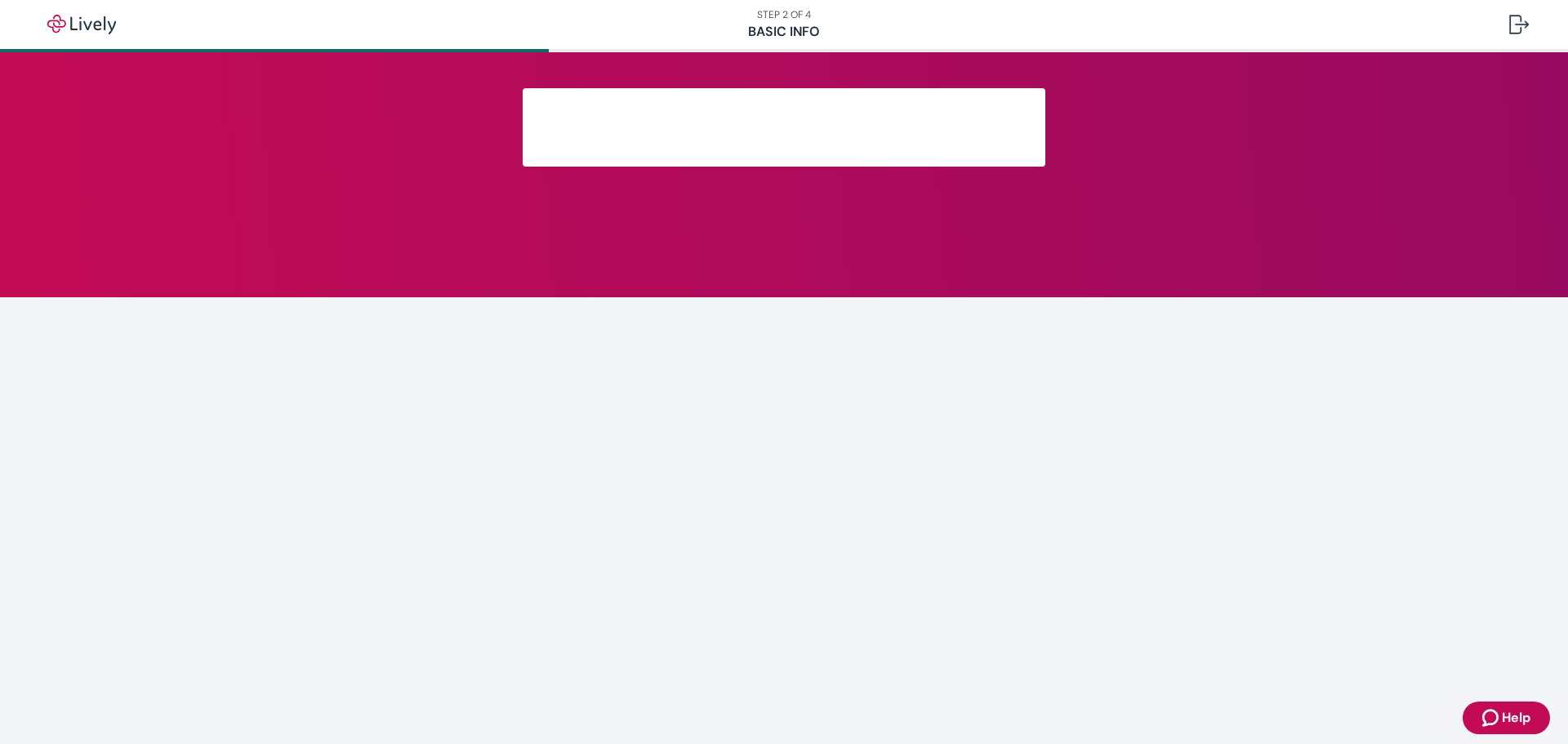
scroll to position [182, 0]
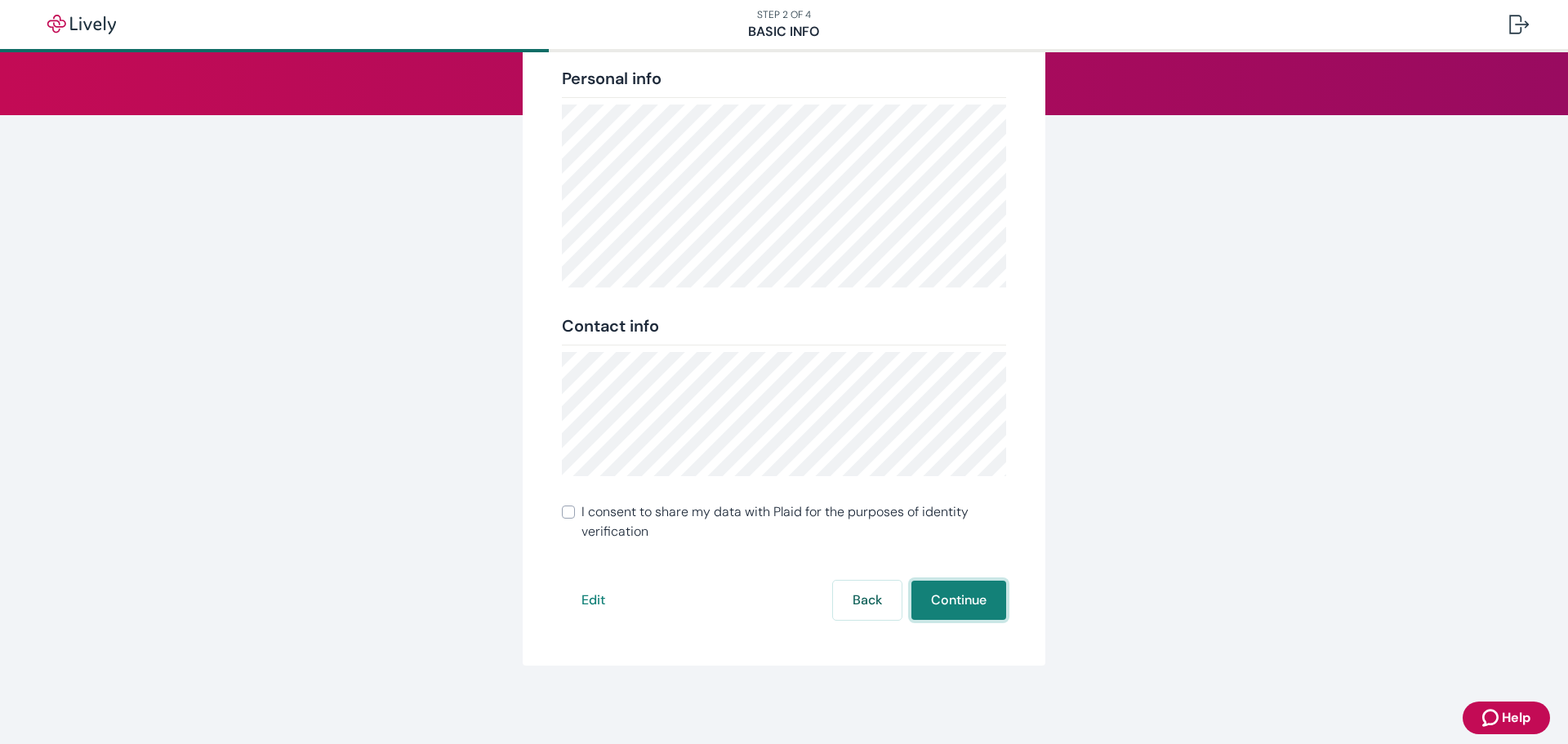
click at [960, 595] on button "Continue" at bounding box center [959, 601] width 95 height 39
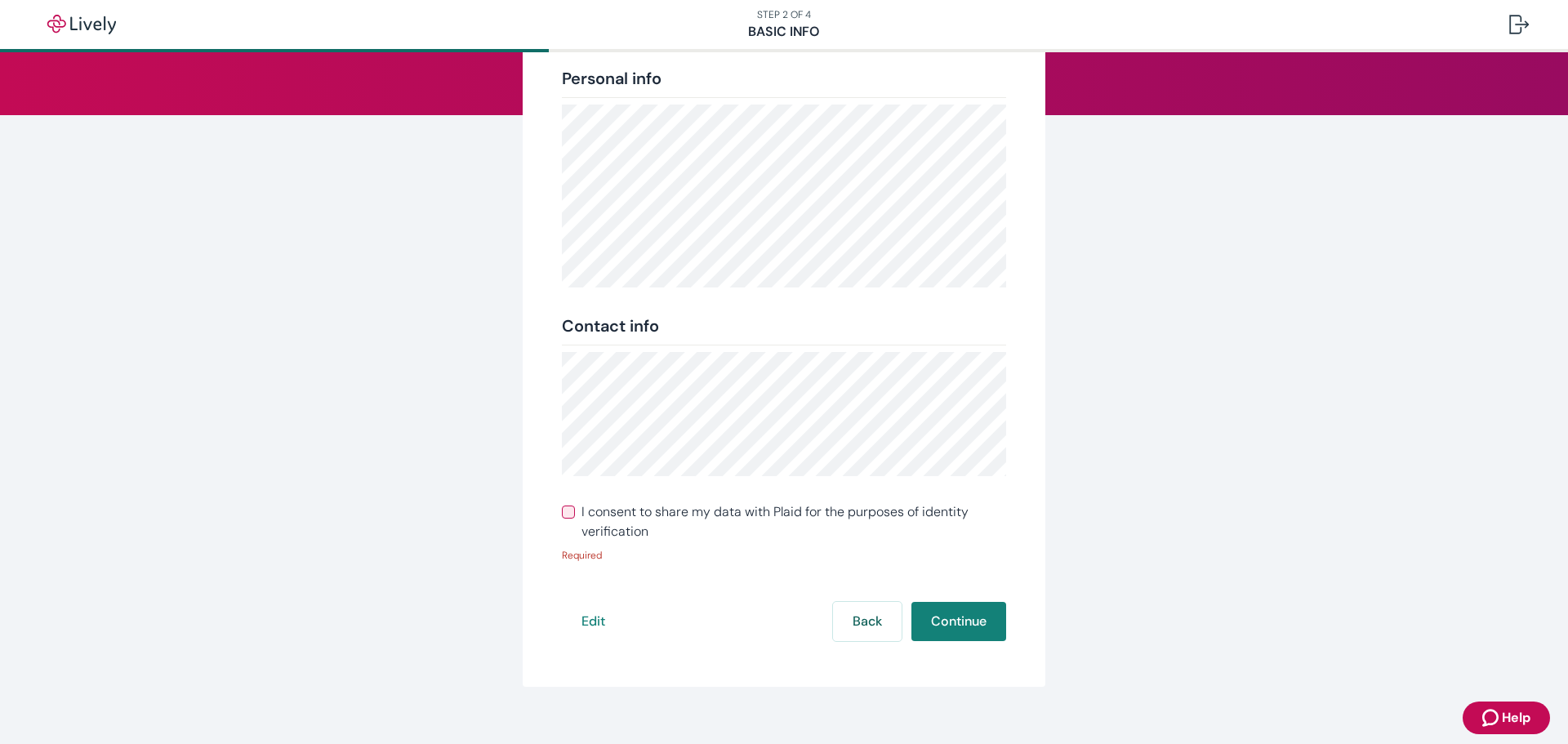
click at [755, 511] on span "I consent to share my data with Plaid for the purposes of identity verification" at bounding box center [794, 522] width 425 height 39
click at [575, 511] on input "I consent to share my data with Plaid for the purposes of identity verification" at bounding box center [568, 512] width 13 height 13
checkbox input "true"
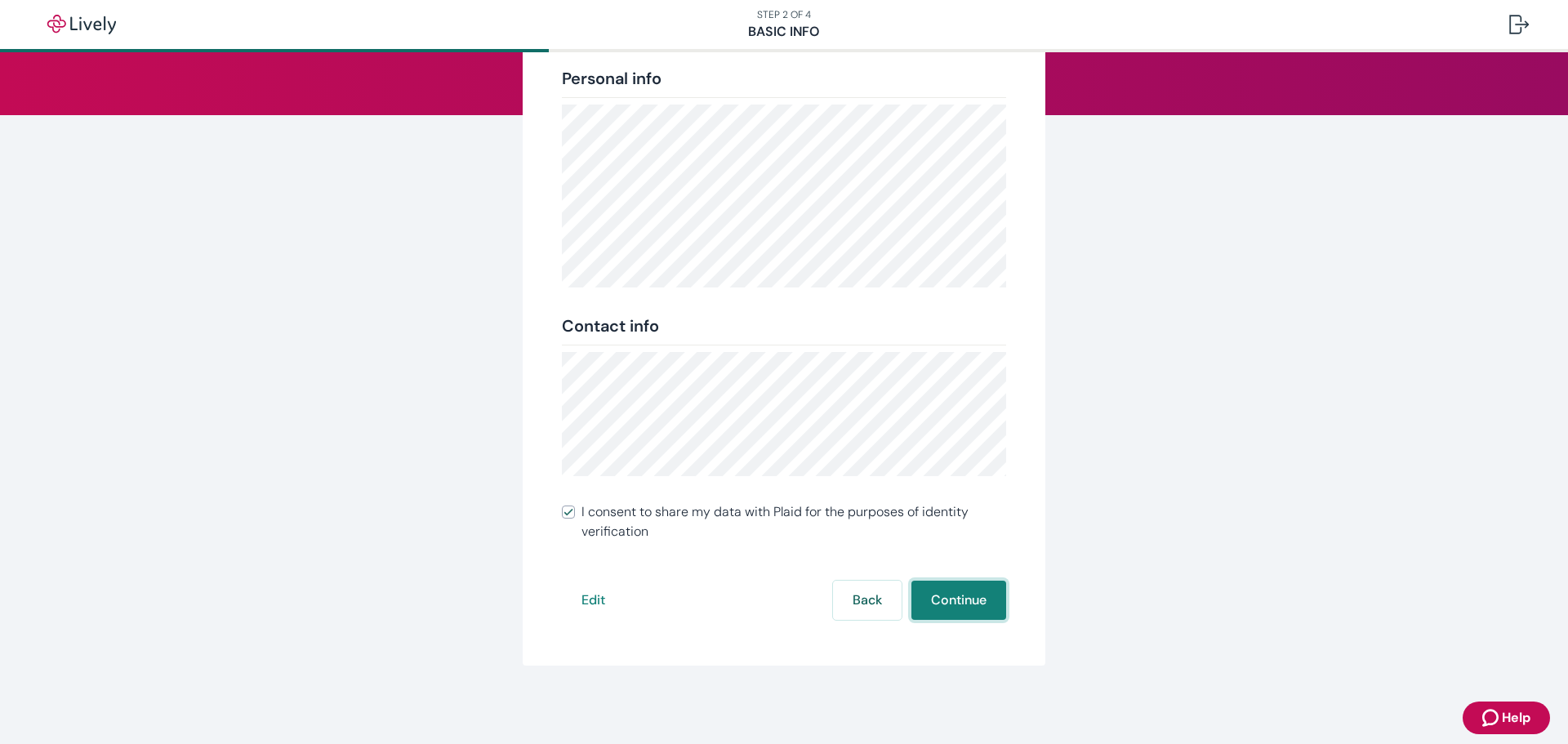
click at [951, 601] on button "Continue" at bounding box center [959, 601] width 95 height 39
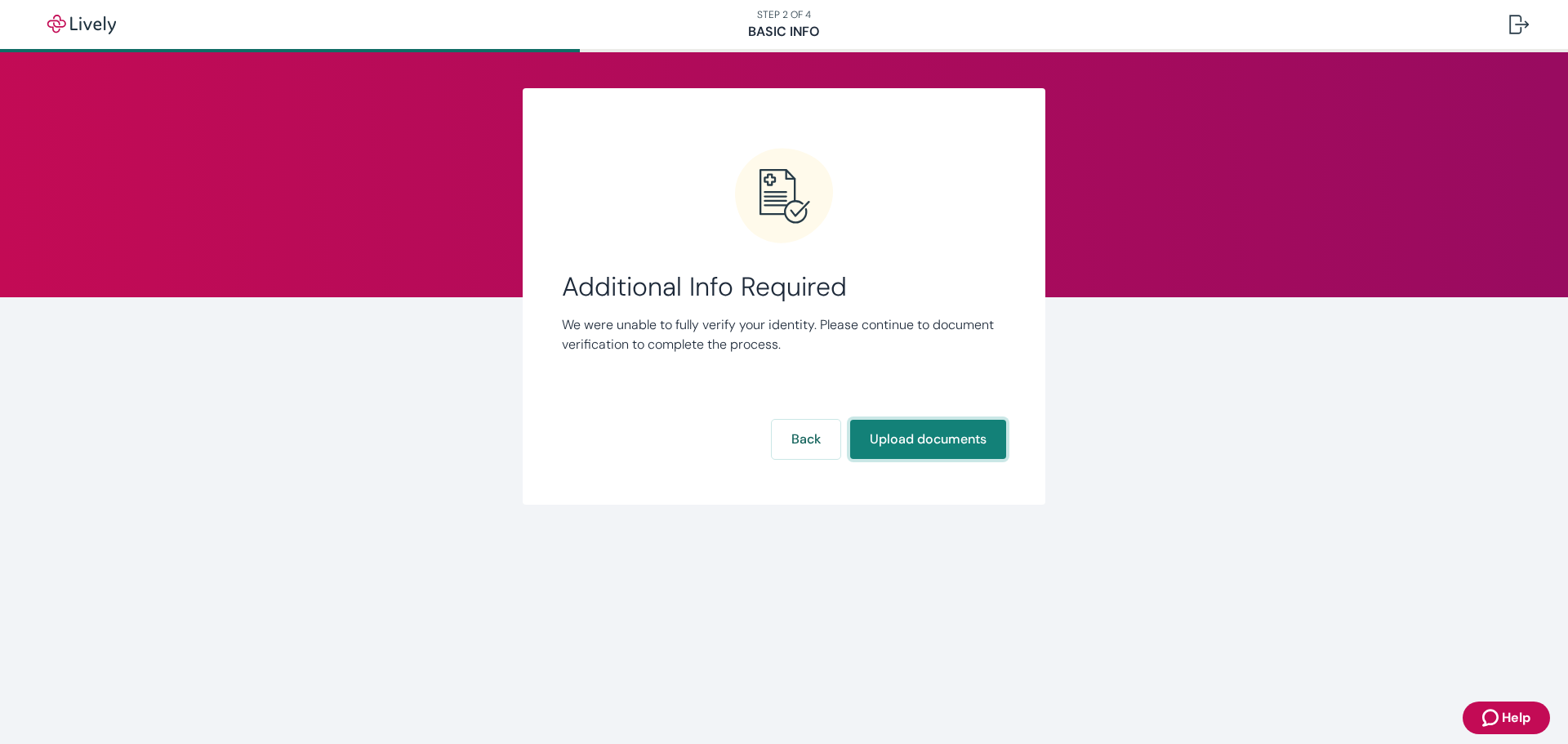
click at [897, 438] on button "Upload documents" at bounding box center [928, 439] width 156 height 39
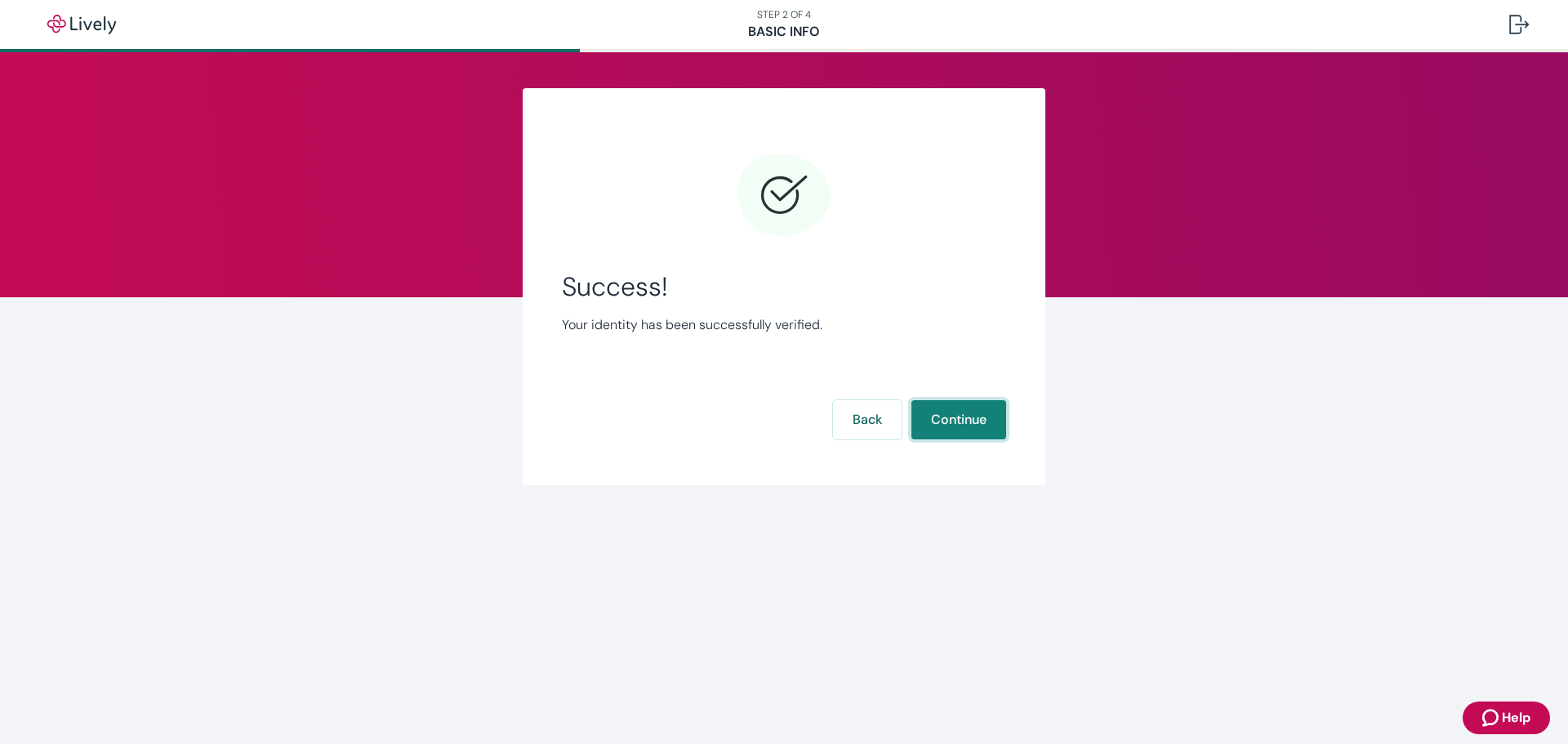
click at [949, 415] on button "Continue" at bounding box center [959, 420] width 95 height 39
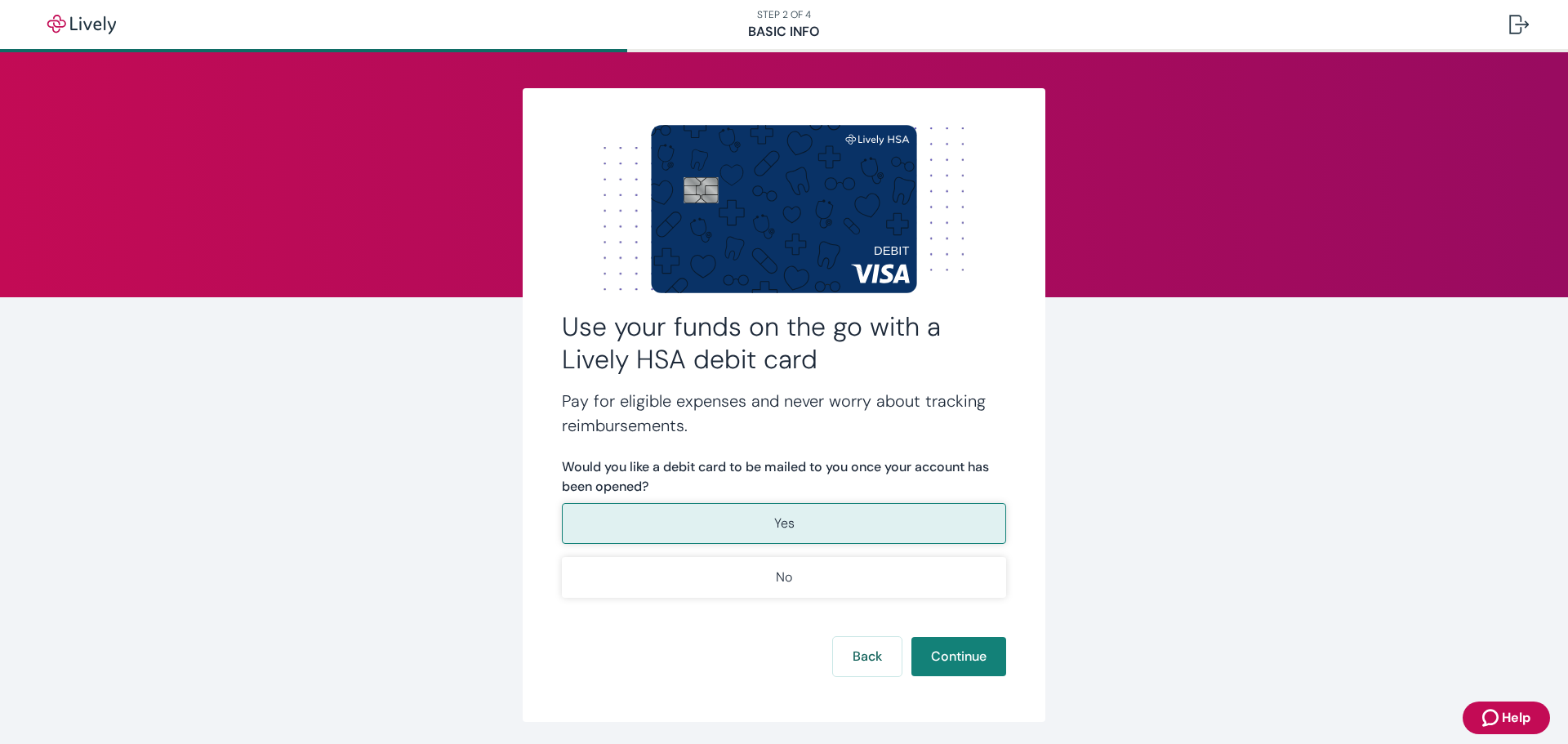
click at [823, 524] on button "Yes" at bounding box center [784, 523] width 445 height 41
click at [942, 660] on button "Continue" at bounding box center [959, 657] width 95 height 39
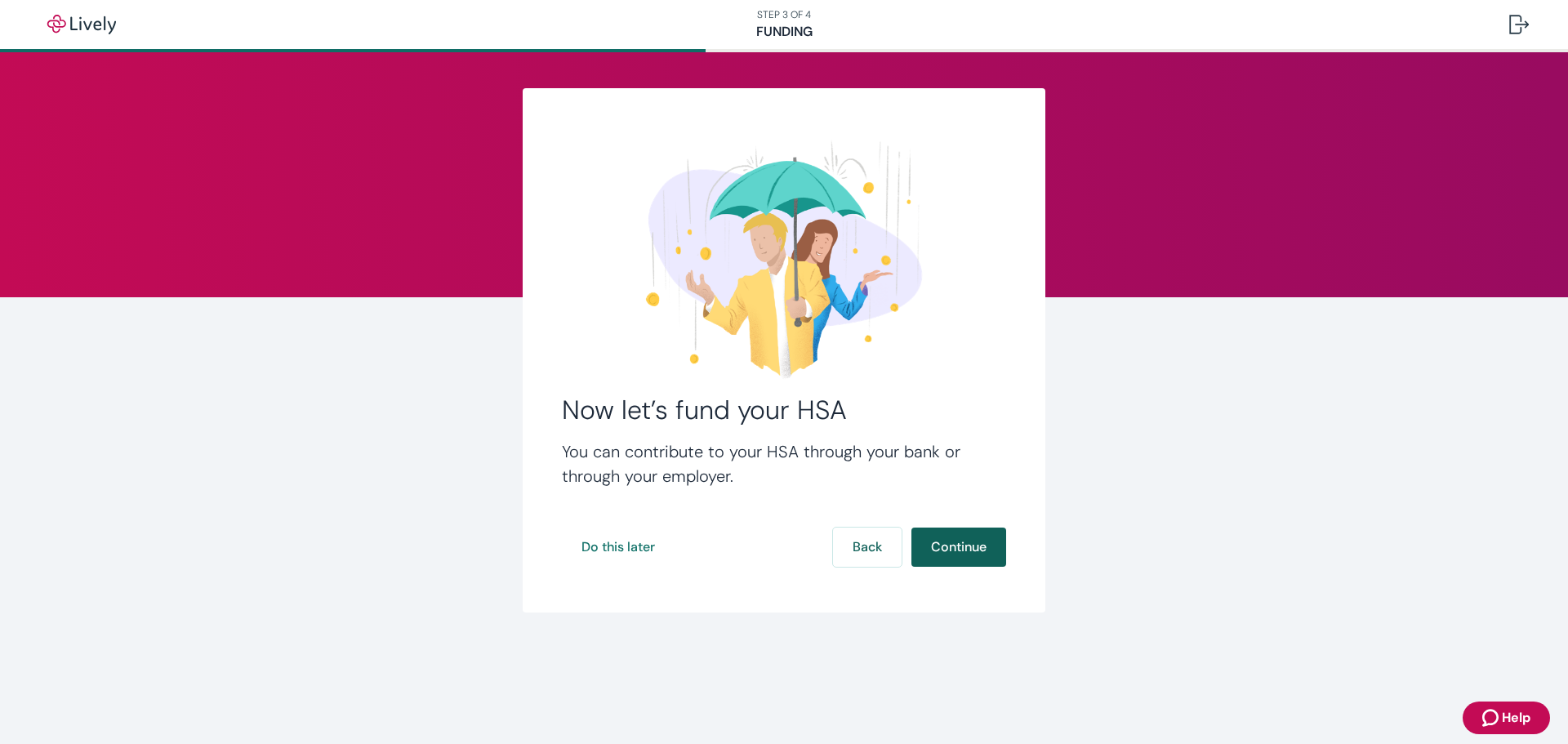
click at [950, 547] on button "Continue" at bounding box center [959, 548] width 95 height 39
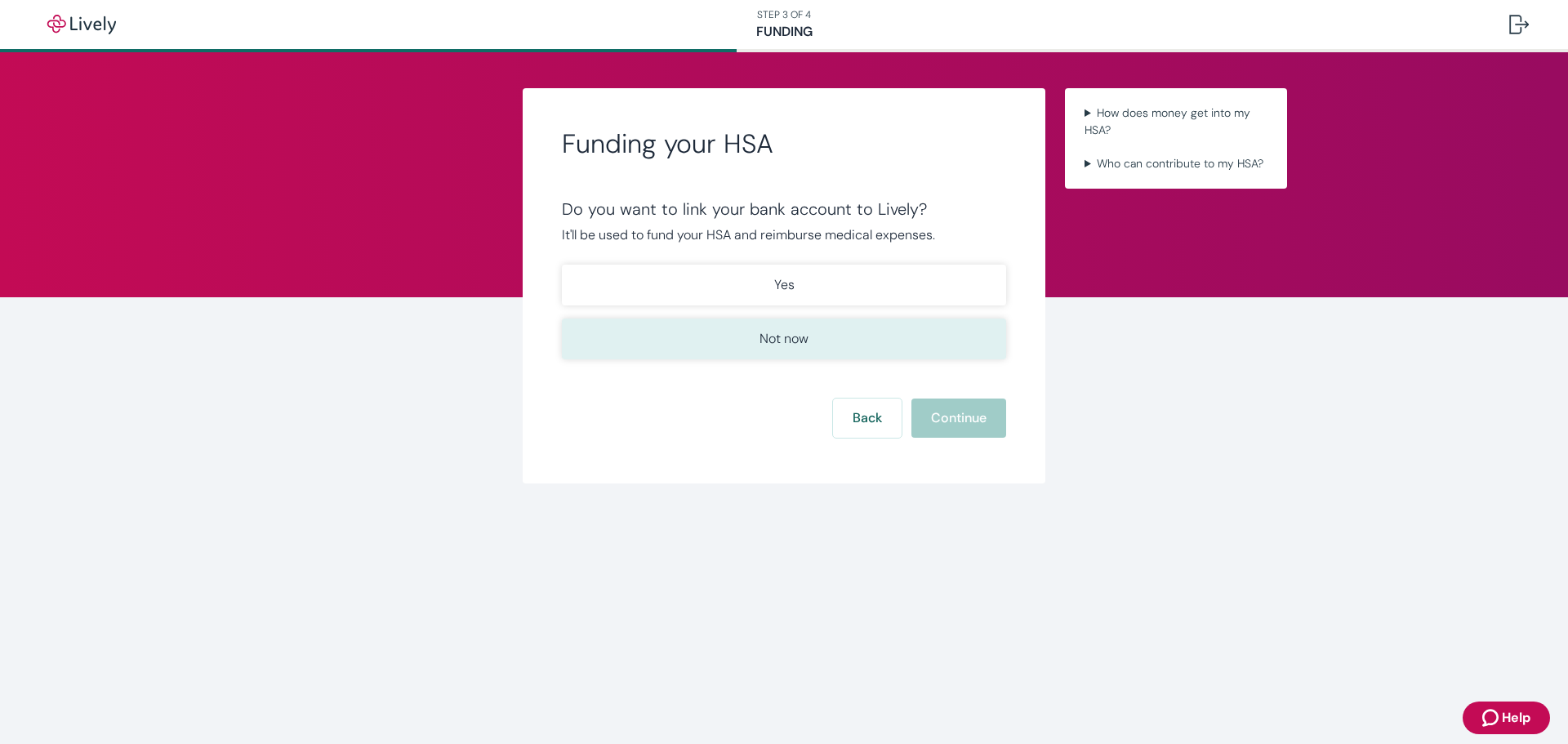
click at [811, 336] on button "Not now" at bounding box center [784, 339] width 445 height 41
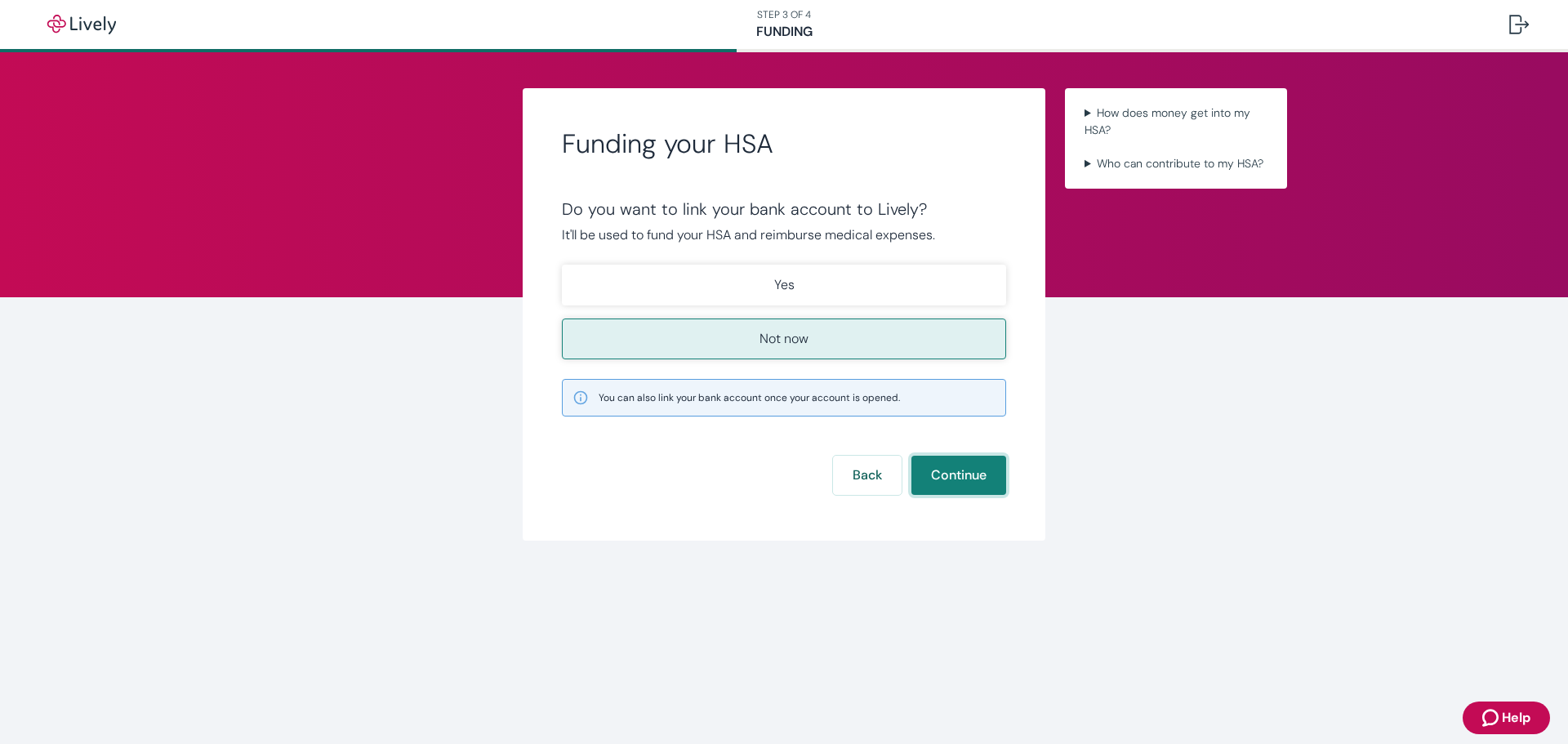
click at [946, 473] on button "Continue" at bounding box center [959, 475] width 95 height 39
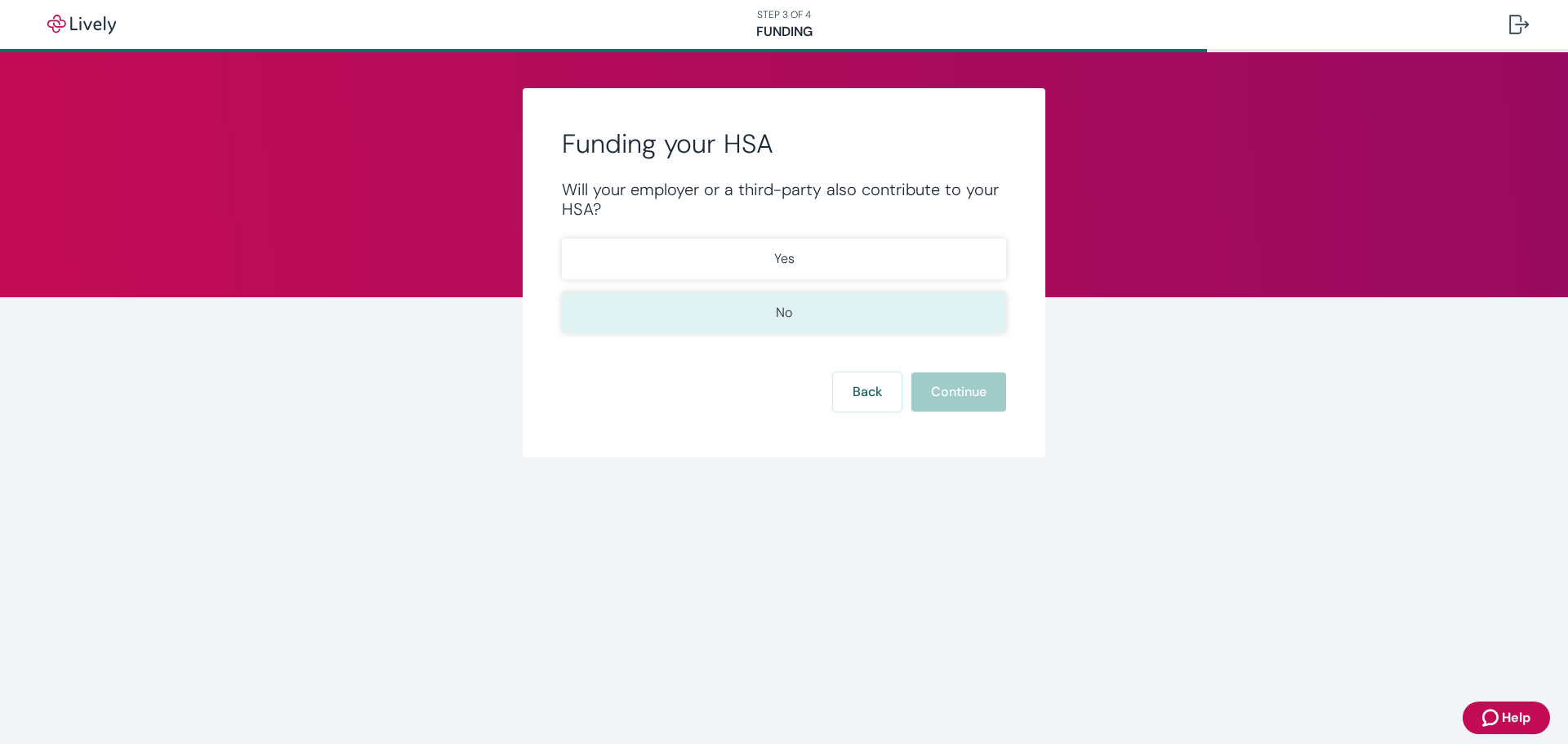
click at [858, 310] on button "No" at bounding box center [784, 313] width 445 height 41
click at [951, 394] on button "Continue" at bounding box center [959, 392] width 95 height 39
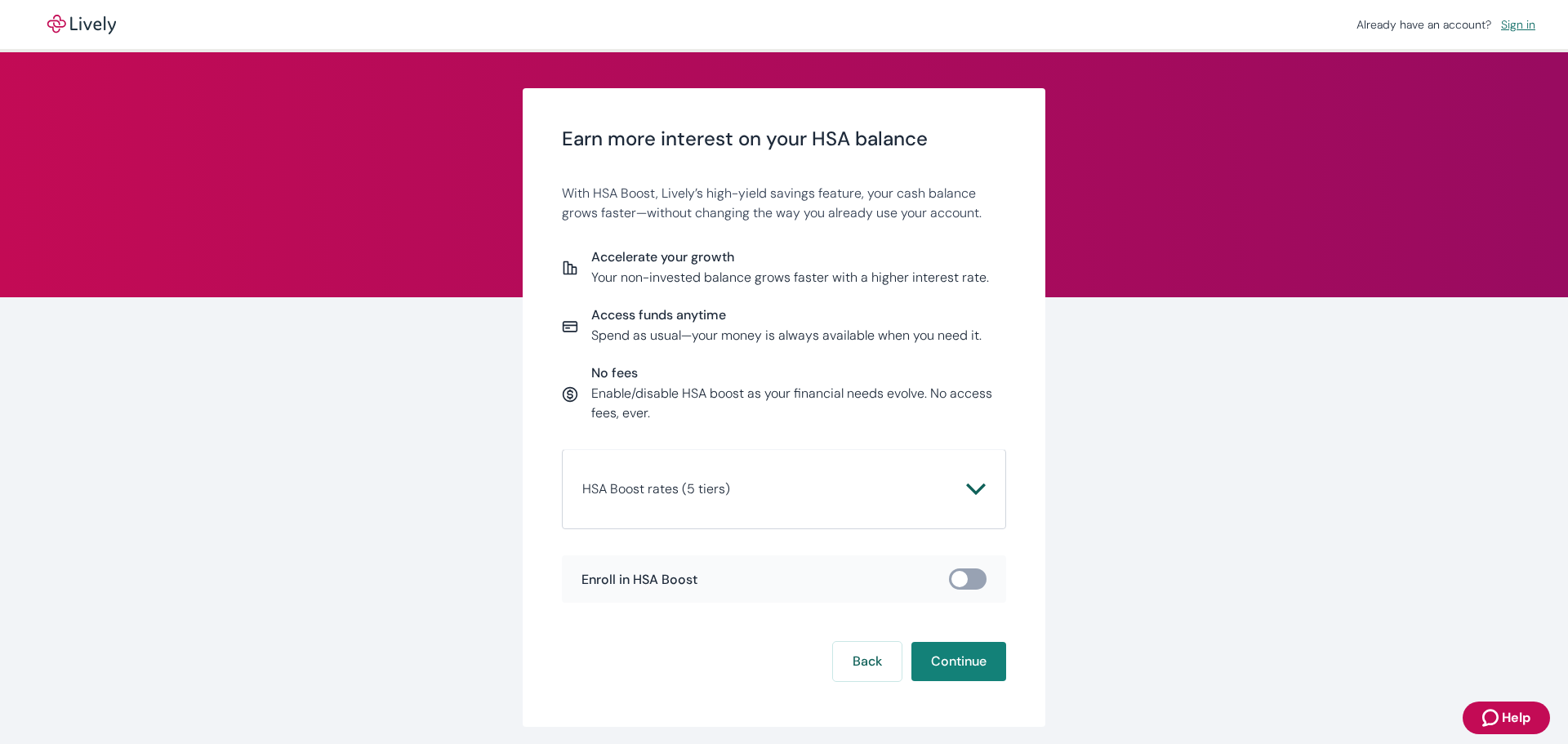
scroll to position [61, 0]
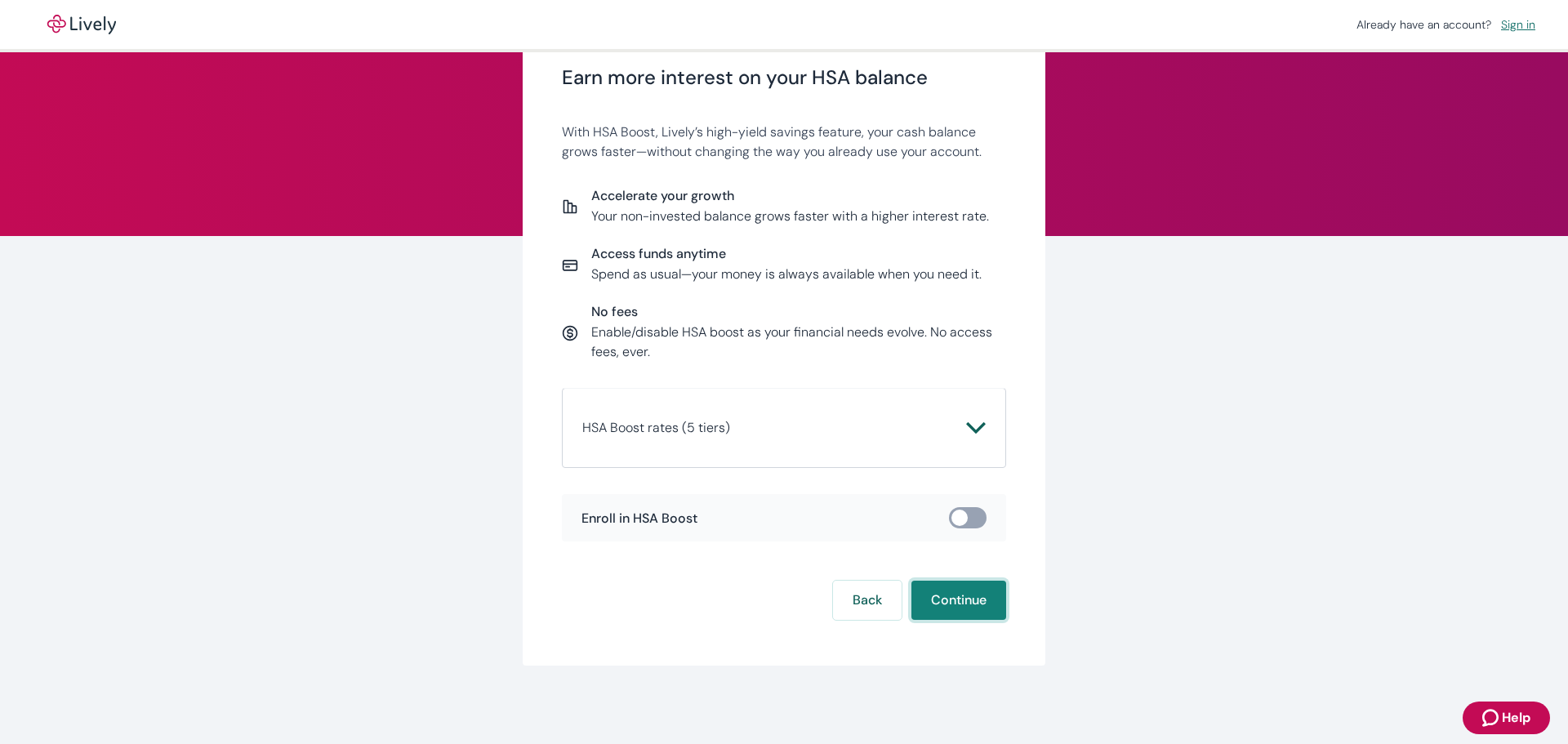
click at [960, 601] on button "Continue" at bounding box center [959, 601] width 95 height 39
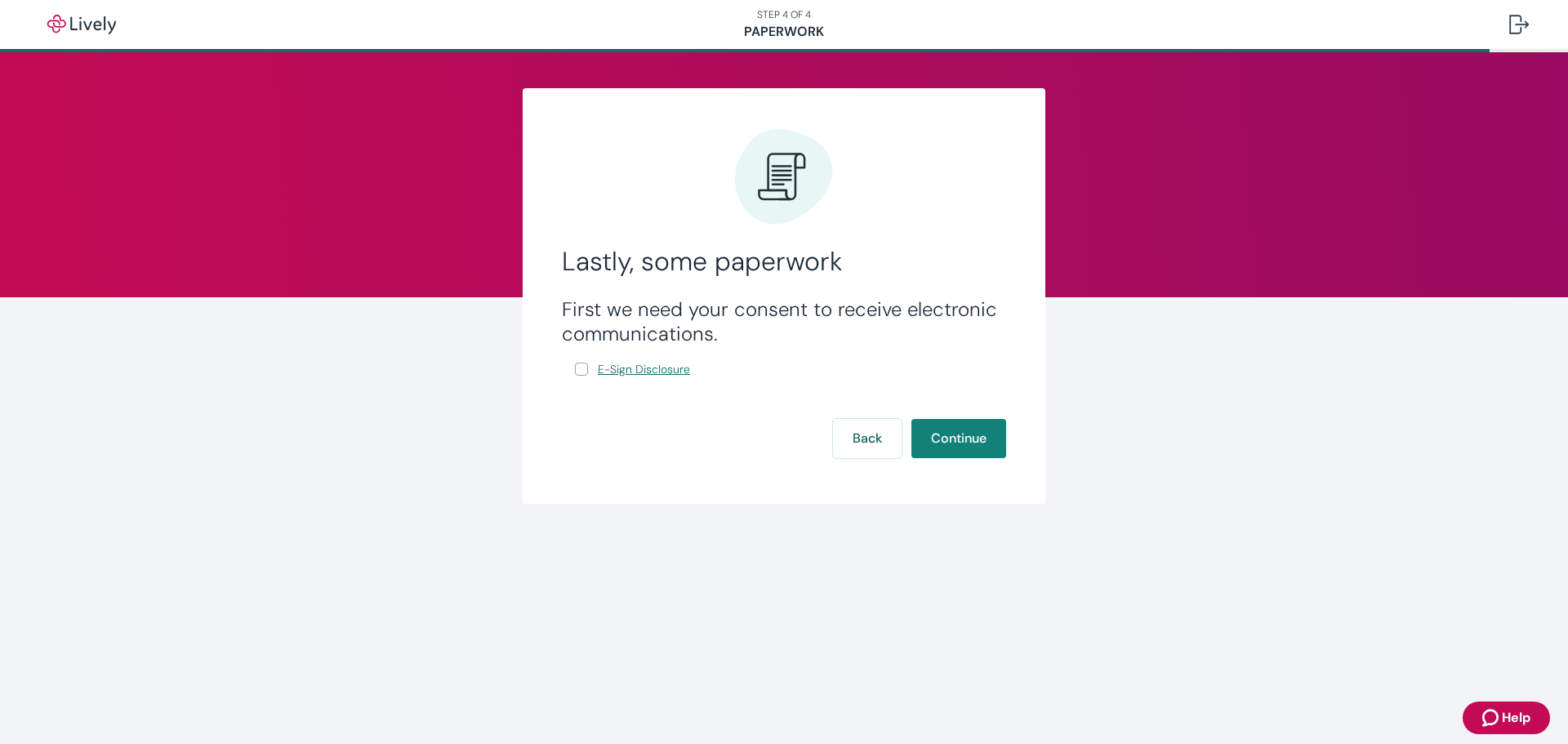
click at [680, 371] on span "E-Sign Disclosure" at bounding box center [644, 369] width 92 height 17
click at [578, 368] on input "E-Sign Disclosure" at bounding box center [581, 369] width 13 height 13
checkbox input "true"
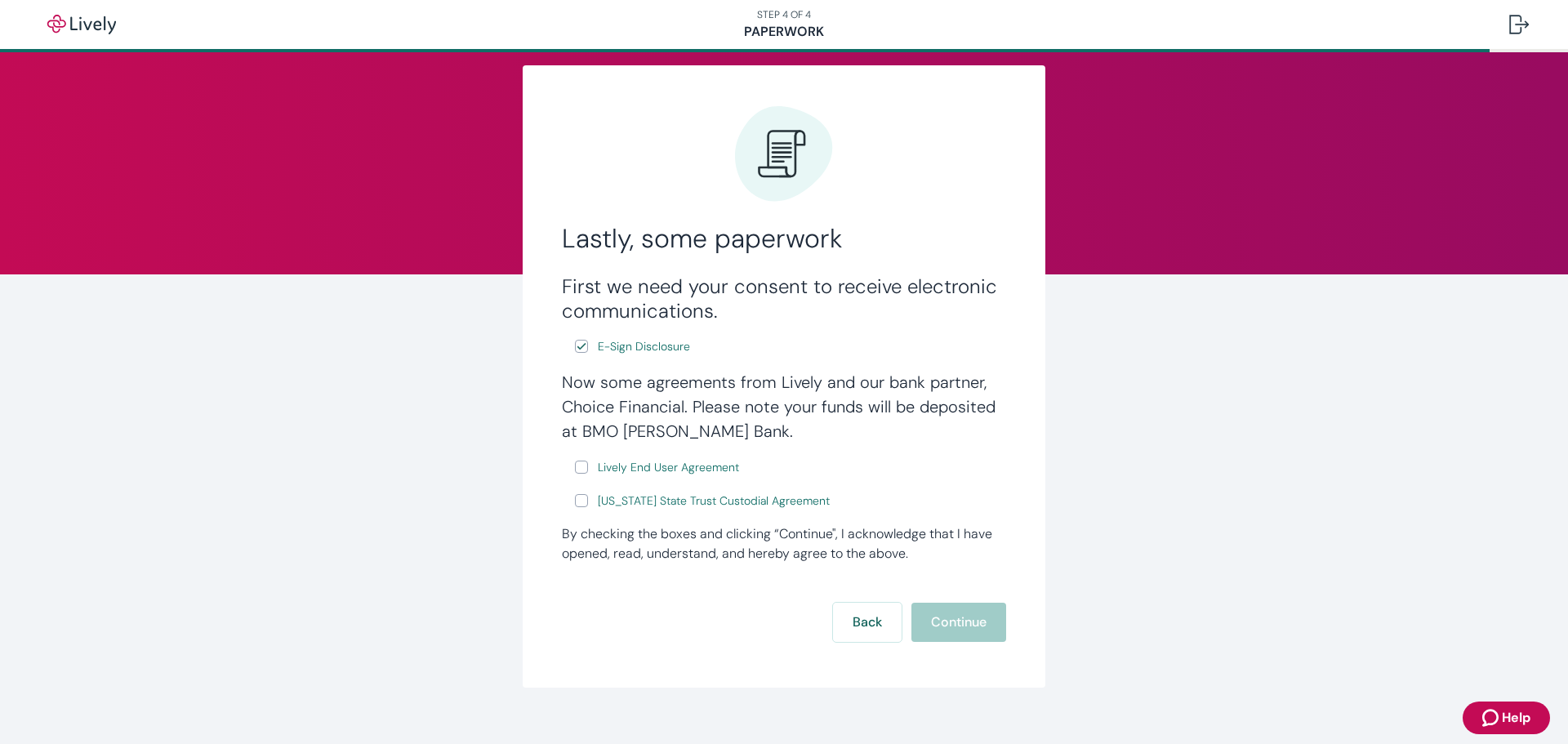
scroll to position [45, 0]
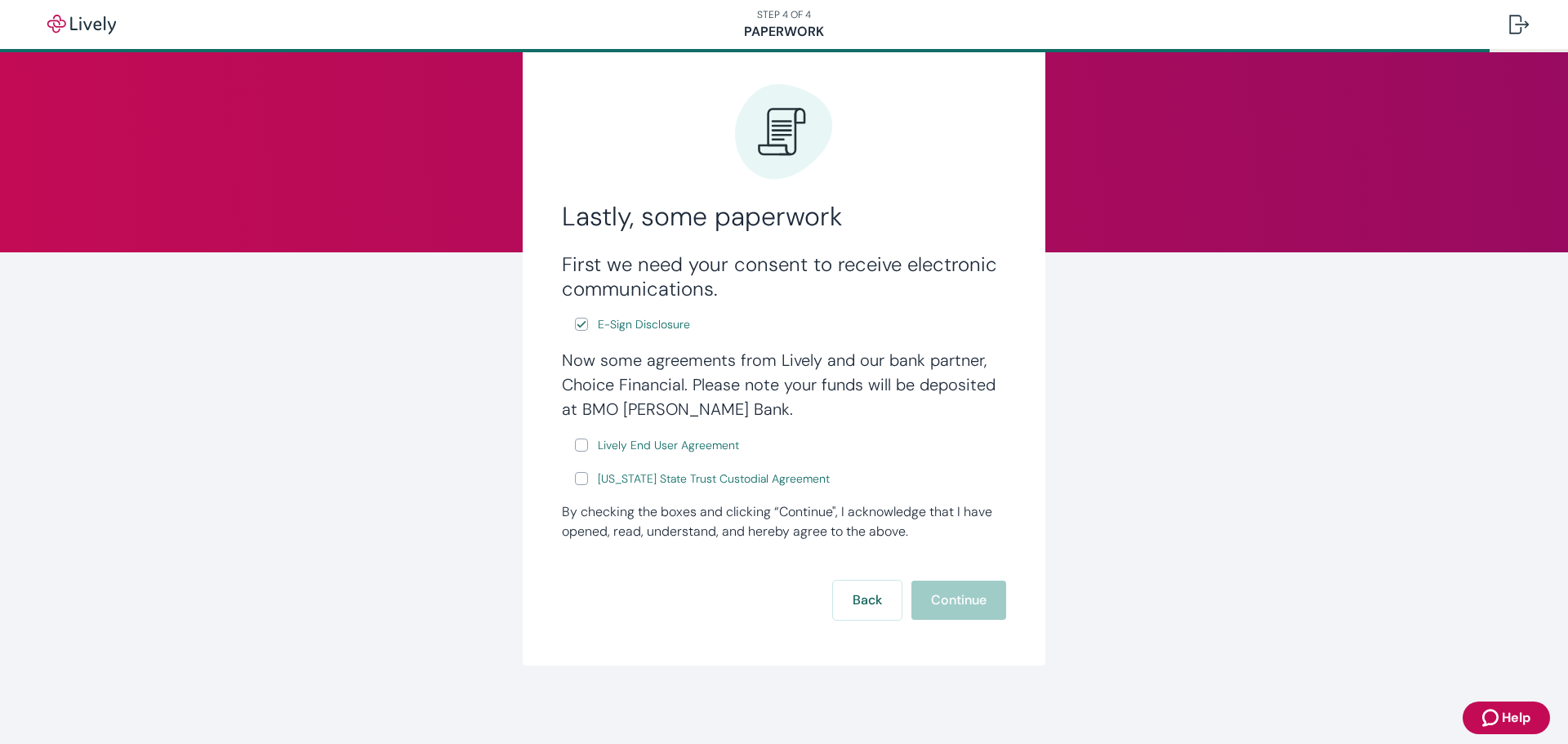
click at [575, 452] on label "Lively End User Agreement" at bounding box center [658, 446] width 168 height 21
click at [575, 452] on input "Lively End User Agreement" at bounding box center [581, 445] width 13 height 13
checkbox input "true"
click at [581, 482] on input "Wyoming State Trust Custodial Agreement" at bounding box center [581, 479] width 13 height 13
checkbox input "true"
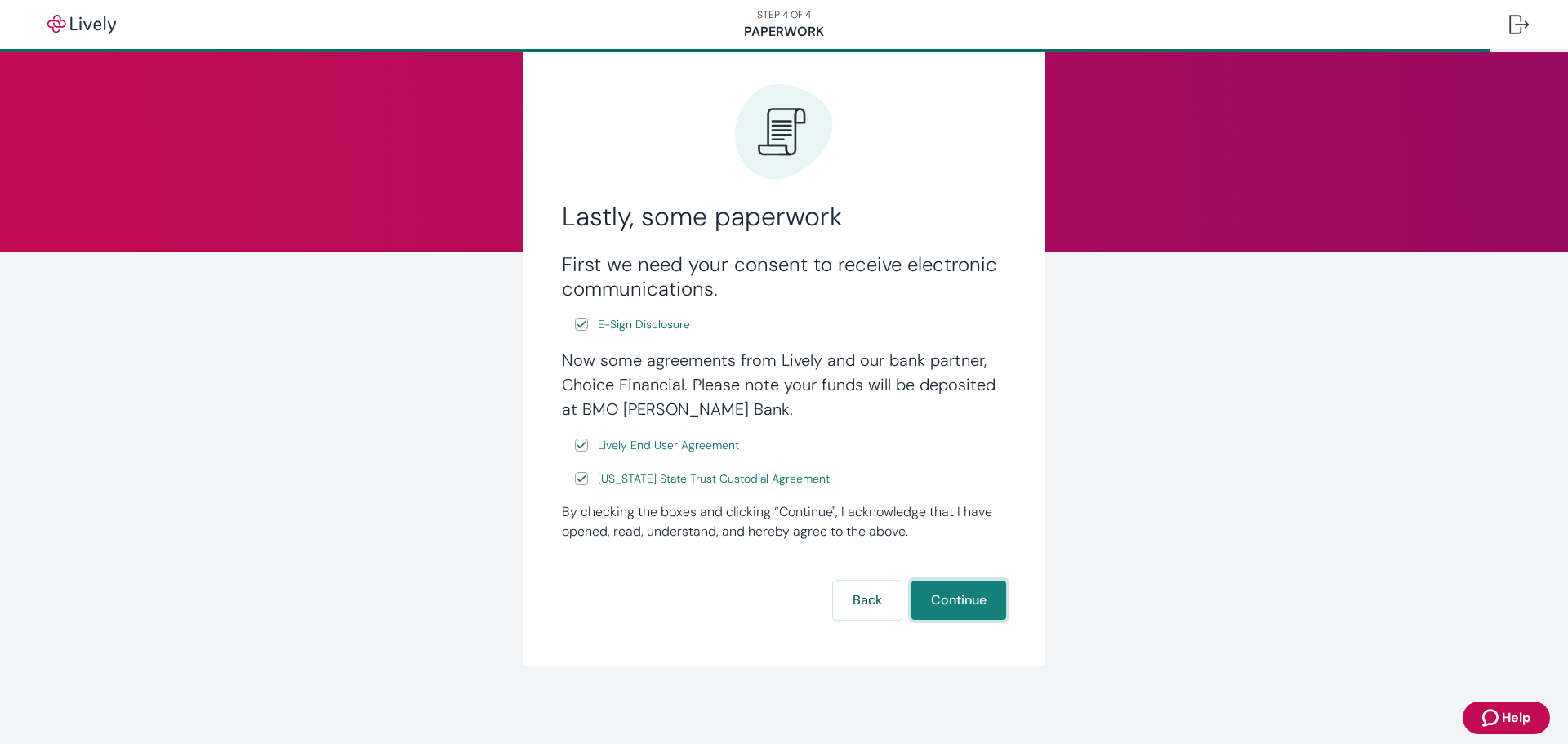
click at [950, 598] on button "Continue" at bounding box center [959, 601] width 95 height 39
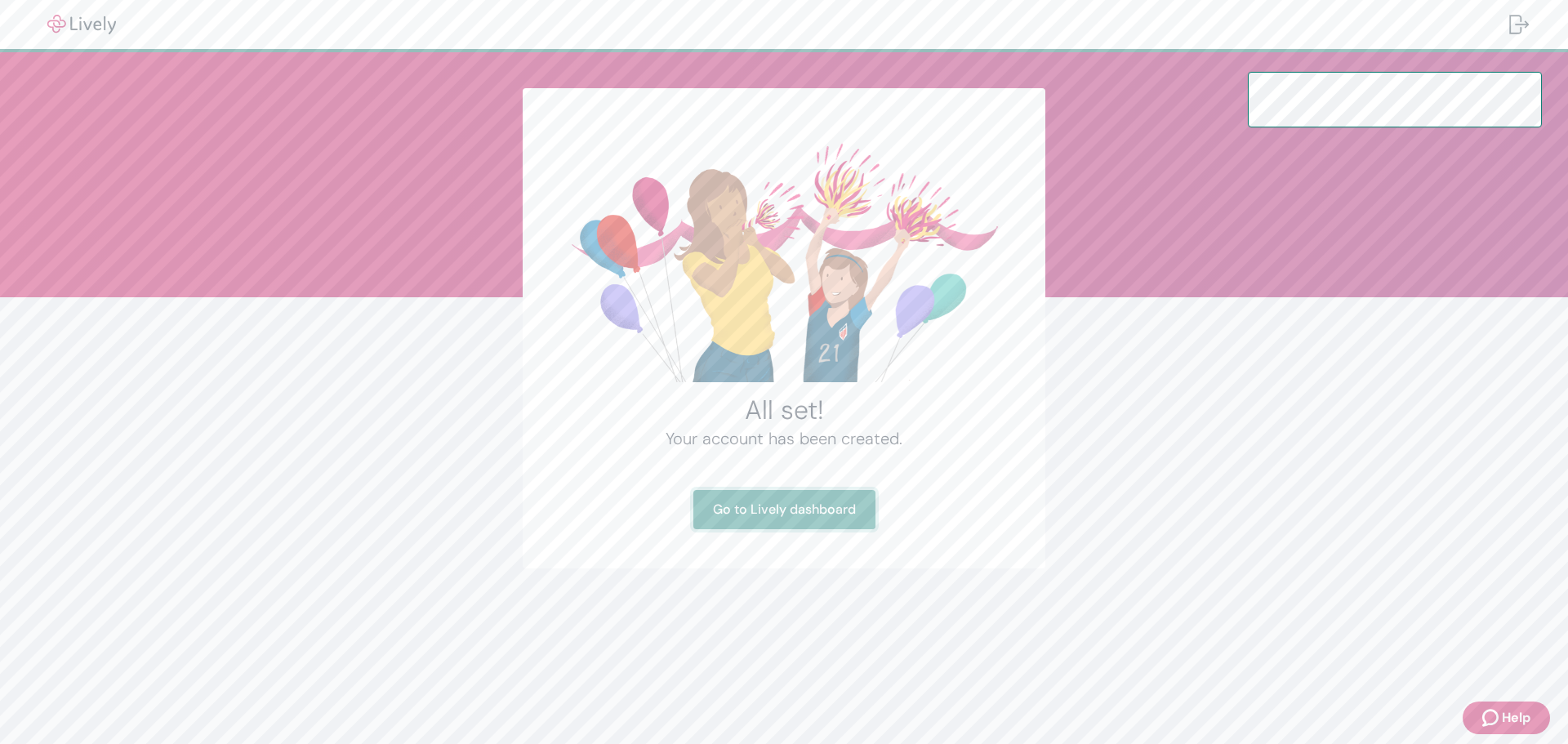
click at [851, 514] on link "Go to Lively dashboard" at bounding box center [784, 510] width 182 height 39
